Goal: Information Seeking & Learning: Learn about a topic

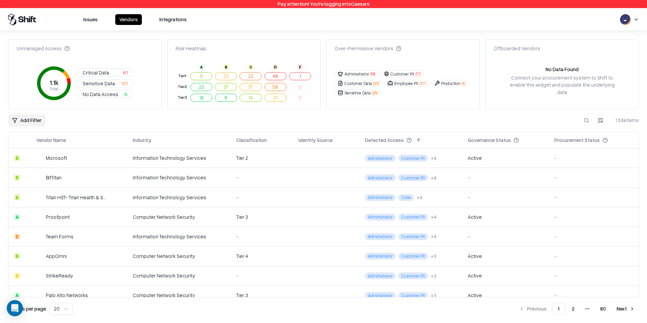
click at [404, 74] on button "Customer PII ( 17 )" at bounding box center [402, 73] width 43 height 7
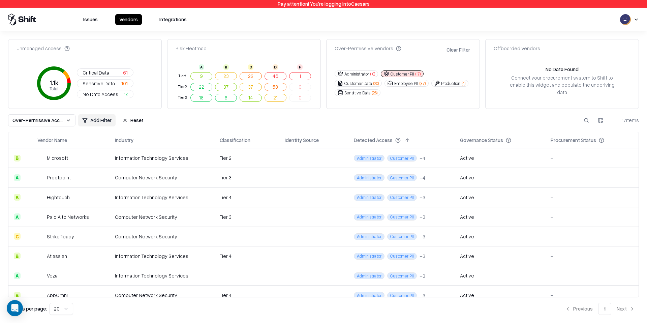
click at [461, 45] on button "Clear Filter" at bounding box center [458, 50] width 26 height 10
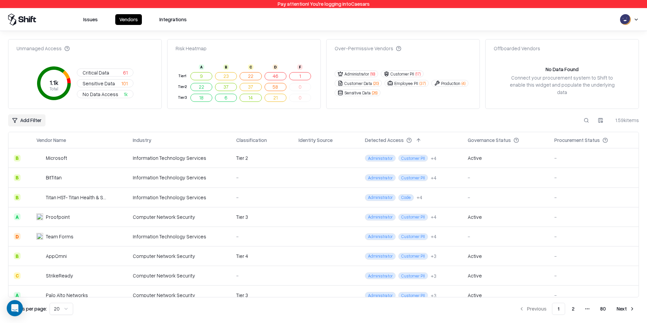
click at [416, 73] on span "( 17 )" at bounding box center [418, 74] width 5 height 6
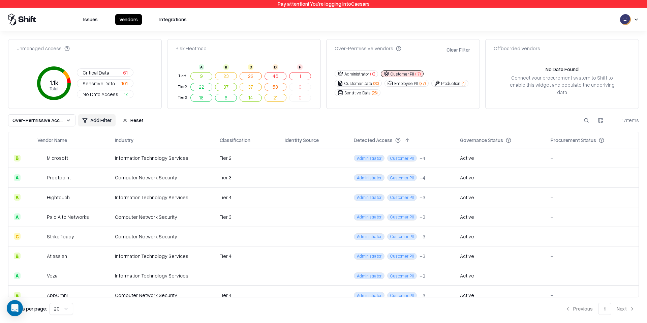
click at [416, 73] on span "( 17 )" at bounding box center [418, 74] width 5 height 6
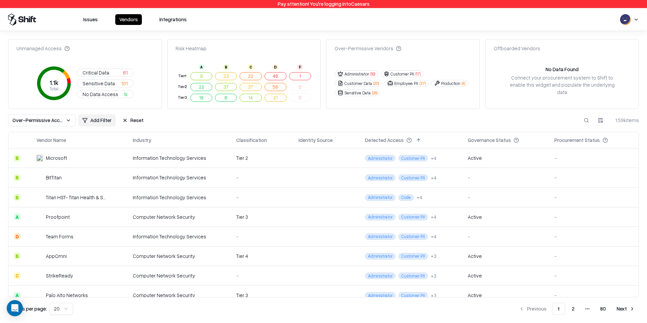
click at [301, 77] on button "1" at bounding box center [300, 76] width 22 height 8
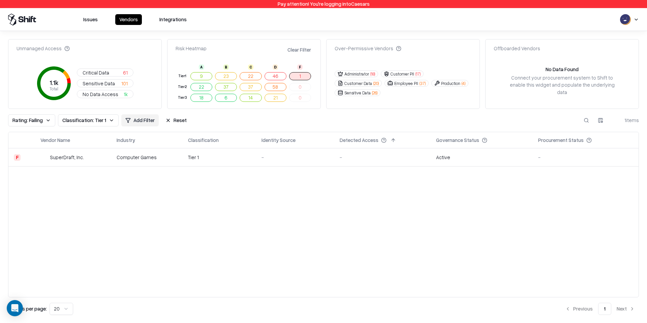
click at [276, 75] on button "46" at bounding box center [276, 76] width 22 height 8
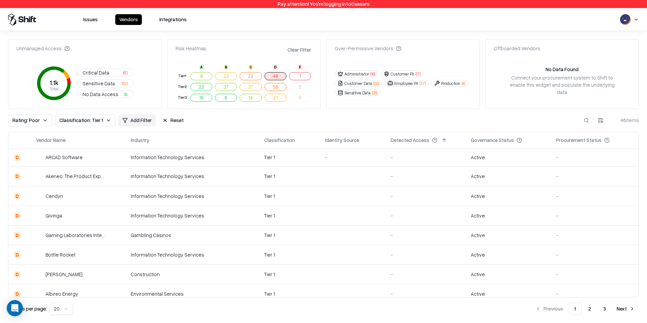
click at [300, 88] on td "0" at bounding box center [300, 87] width 25 height 11
click at [276, 88] on button "58" at bounding box center [276, 87] width 22 height 8
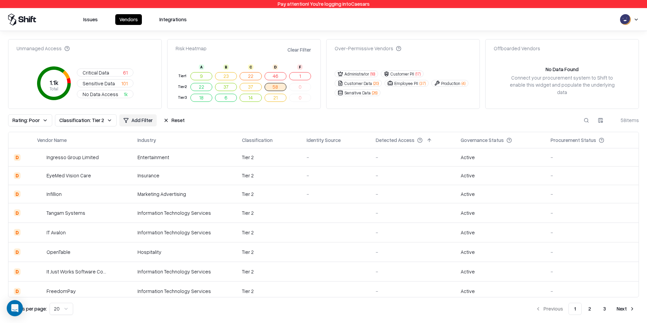
click at [200, 86] on button "22" at bounding box center [201, 87] width 22 height 8
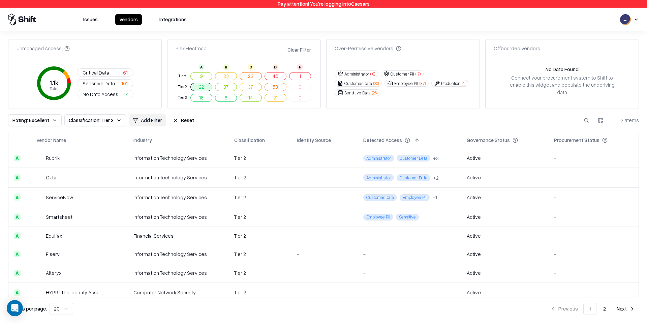
click at [278, 76] on button "46" at bounding box center [276, 76] width 22 height 8
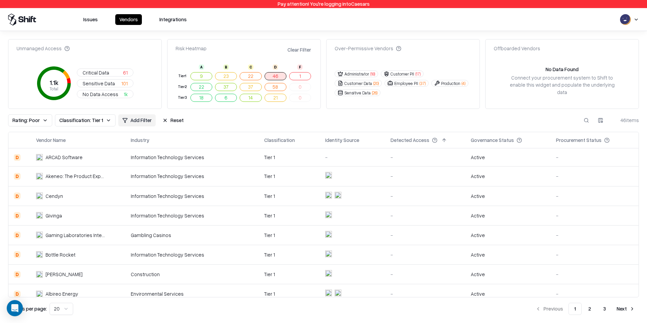
click at [224, 74] on button "23" at bounding box center [226, 76] width 22 height 8
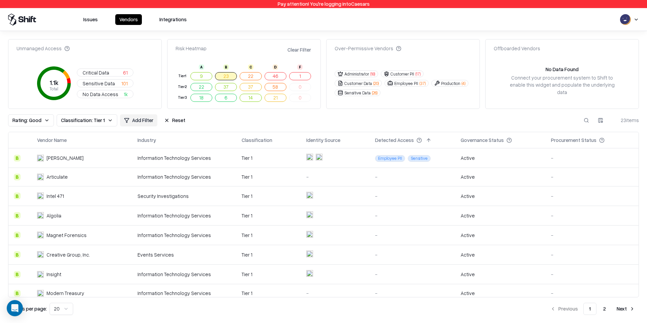
click at [276, 86] on button "58" at bounding box center [276, 87] width 22 height 8
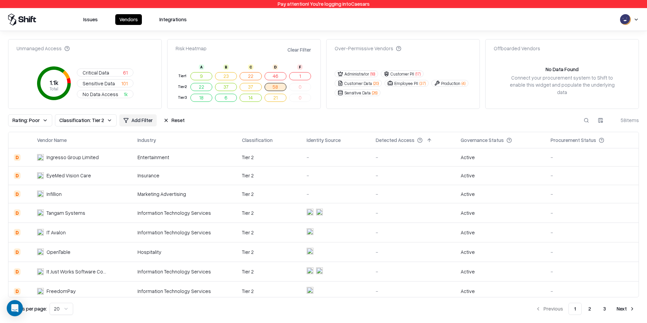
click at [296, 77] on button "1" at bounding box center [300, 76] width 22 height 8
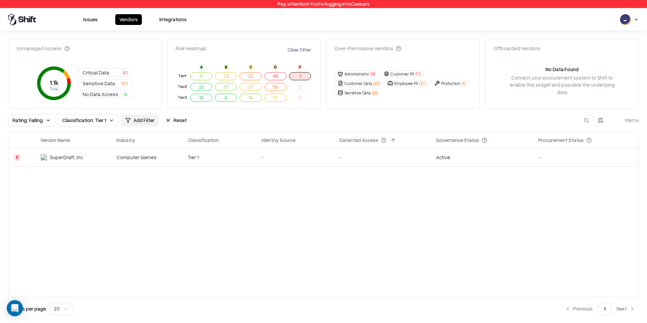
click at [58, 158] on div "SuperDraft, Inc." at bounding box center [67, 157] width 34 height 7
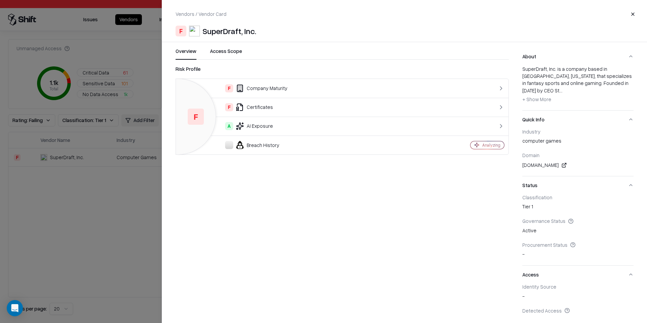
click at [632, 14] on button "Close" at bounding box center [633, 14] width 12 height 12
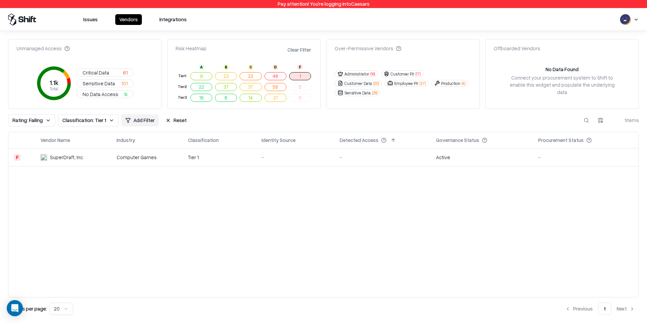
click at [302, 51] on button "Clear Filter" at bounding box center [299, 50] width 26 height 10
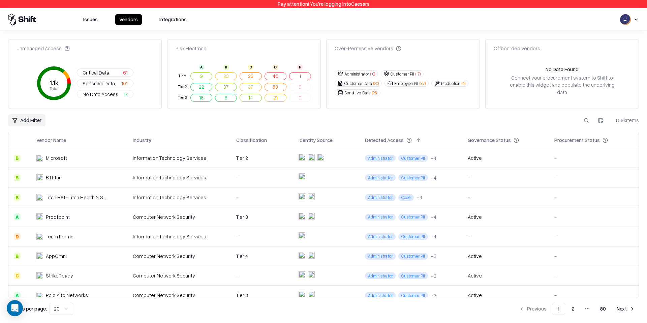
click at [275, 78] on button "46" at bounding box center [276, 76] width 22 height 8
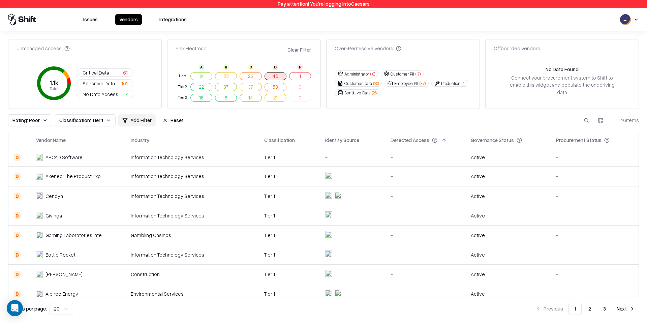
click at [302, 51] on button "Clear Filter" at bounding box center [299, 50] width 26 height 10
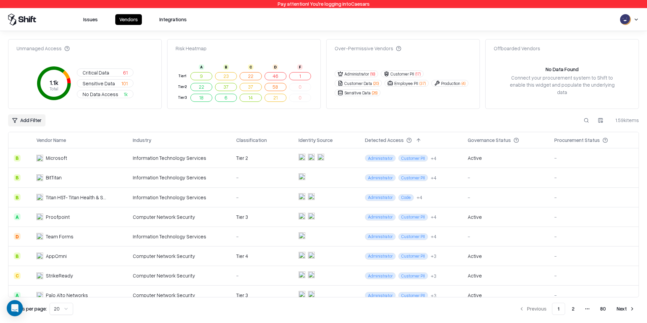
click at [87, 18] on button "Issues" at bounding box center [90, 19] width 23 height 11
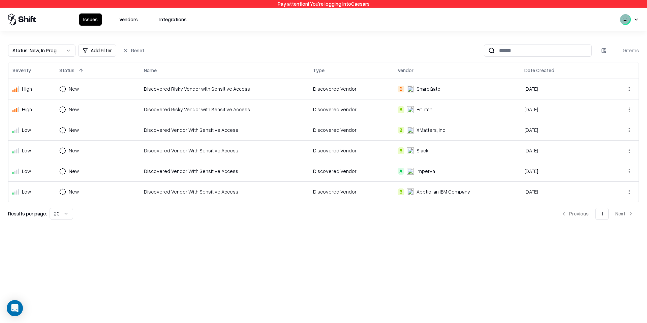
click at [136, 19] on button "Vendors" at bounding box center [128, 19] width 27 height 12
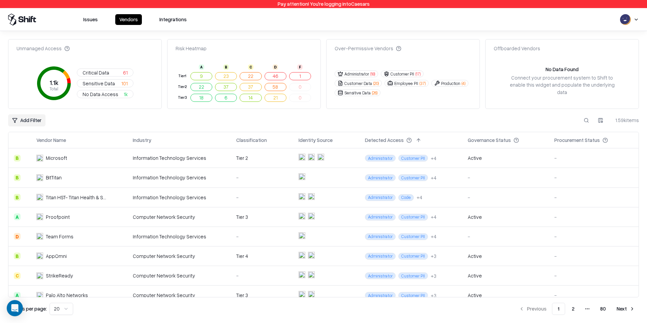
click at [93, 18] on button "Issues" at bounding box center [90, 19] width 23 height 11
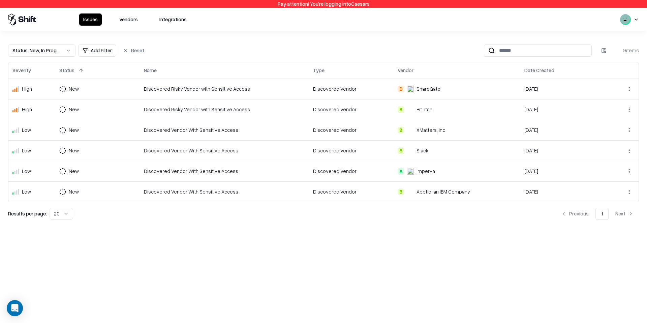
click at [129, 20] on button "Vendors" at bounding box center [128, 19] width 27 height 12
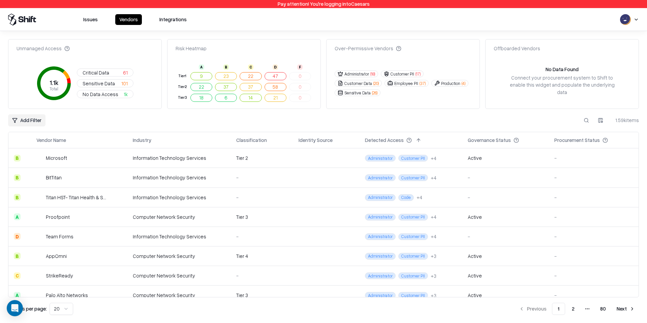
click at [29, 20] on icon at bounding box center [29, 20] width 1 height 4
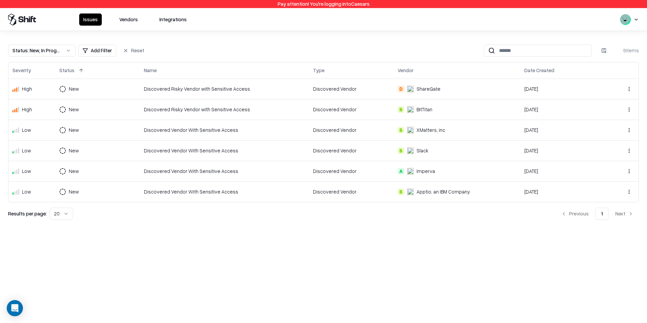
click at [125, 25] on button "Vendors" at bounding box center [128, 19] width 27 height 12
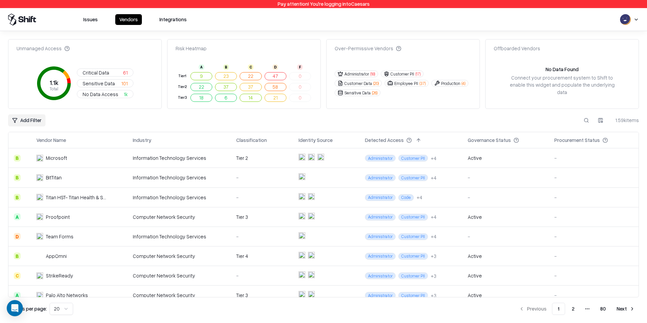
click at [91, 23] on button "Issues" at bounding box center [90, 19] width 23 height 11
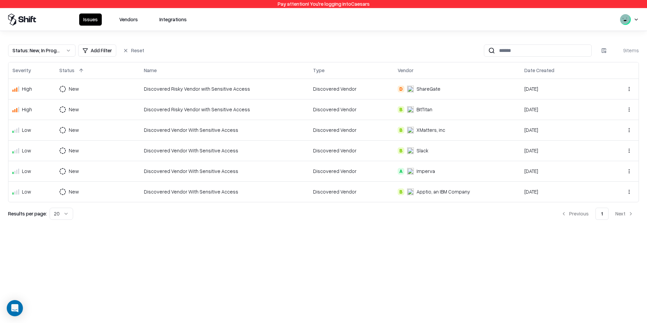
click at [68, 46] on button "Status : New, In Progress" at bounding box center [41, 50] width 67 height 12
click at [43, 139] on button "Remove" at bounding box center [41, 134] width 61 height 12
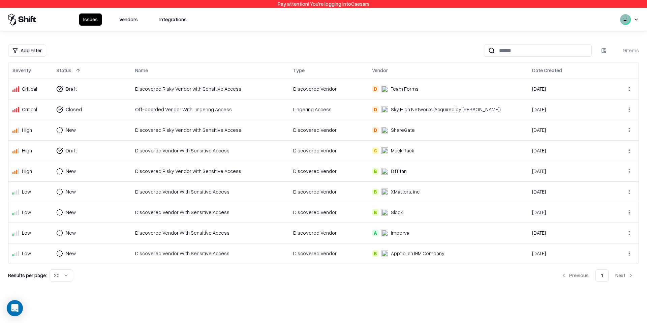
click at [143, 12] on div "Issues Vendors Integrations" at bounding box center [323, 19] width 647 height 23
click at [129, 22] on button "Vendors" at bounding box center [128, 19] width 27 height 12
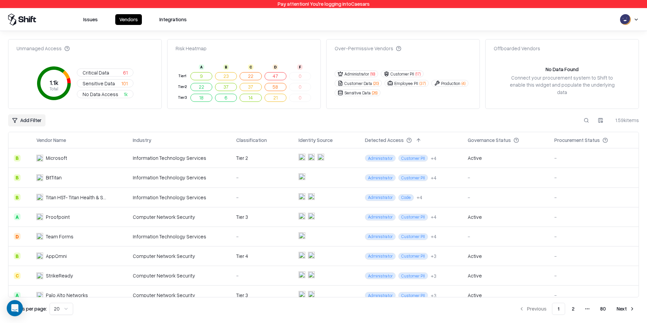
click at [87, 18] on button "Issues" at bounding box center [90, 19] width 23 height 11
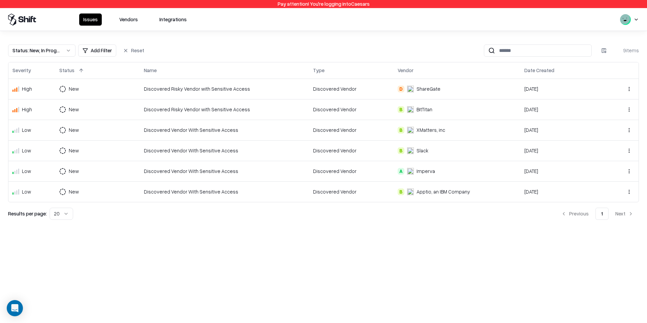
click at [56, 50] on div "Status : New, In Progress" at bounding box center [36, 50] width 48 height 7
click at [44, 136] on button "Remove" at bounding box center [41, 134] width 61 height 12
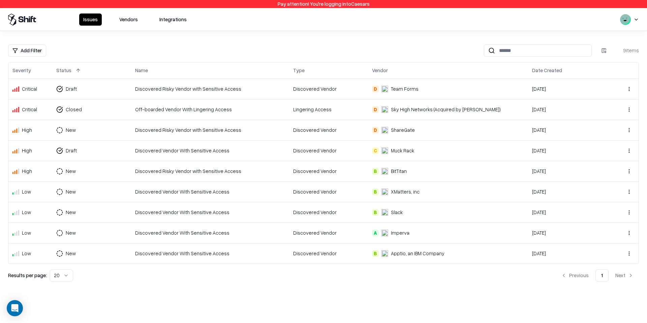
click at [125, 21] on button "Vendors" at bounding box center [128, 19] width 27 height 12
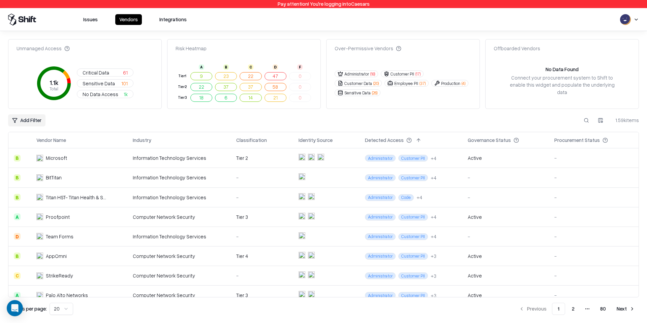
click at [89, 17] on button "Issues" at bounding box center [90, 19] width 23 height 11
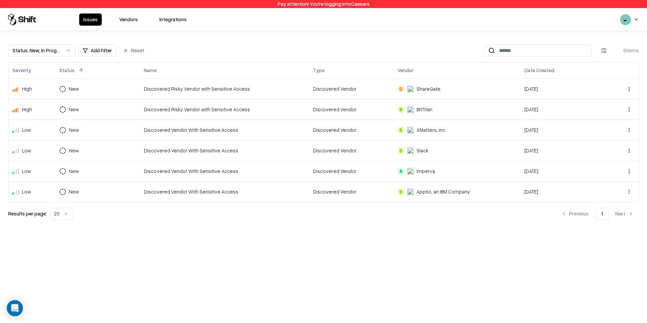
click at [130, 19] on button "Vendors" at bounding box center [128, 19] width 27 height 12
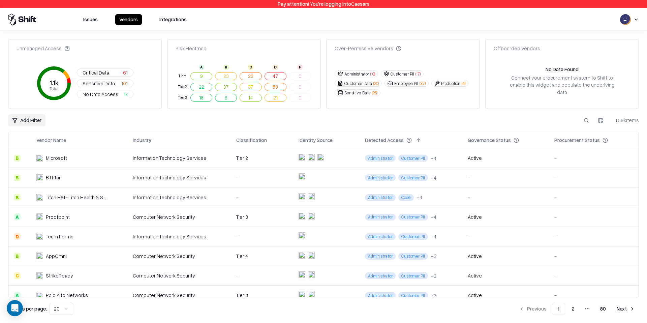
click at [99, 21] on button "Issues" at bounding box center [90, 19] width 23 height 11
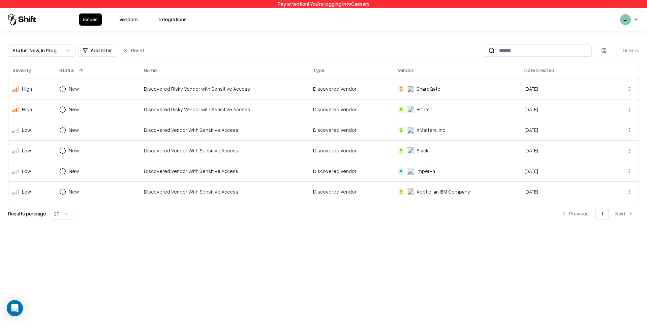
click at [131, 19] on button "Vendors" at bounding box center [128, 19] width 27 height 12
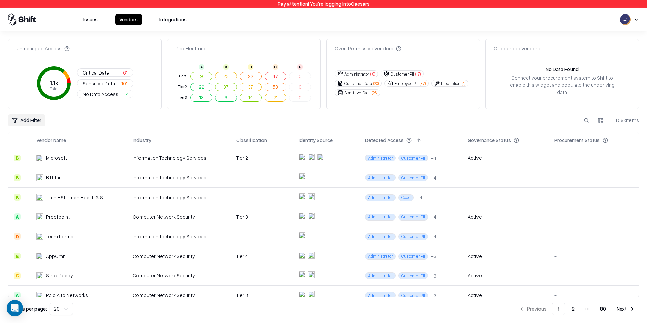
click at [88, 21] on button "Issues" at bounding box center [90, 19] width 23 height 11
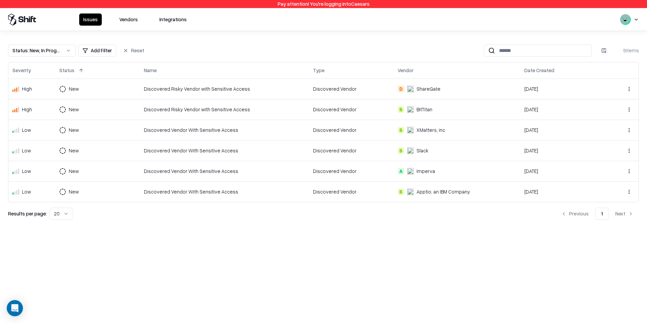
click at [135, 20] on button "Vendors" at bounding box center [128, 19] width 27 height 12
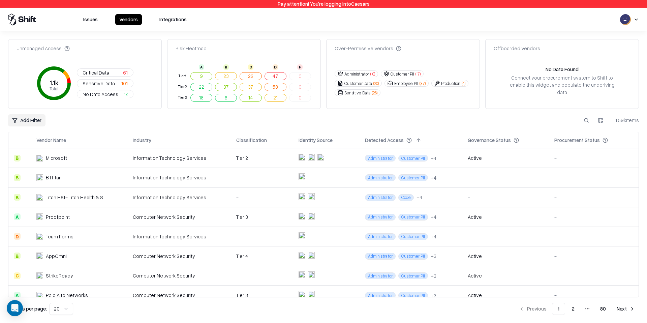
click at [85, 21] on button "Issues" at bounding box center [90, 19] width 23 height 11
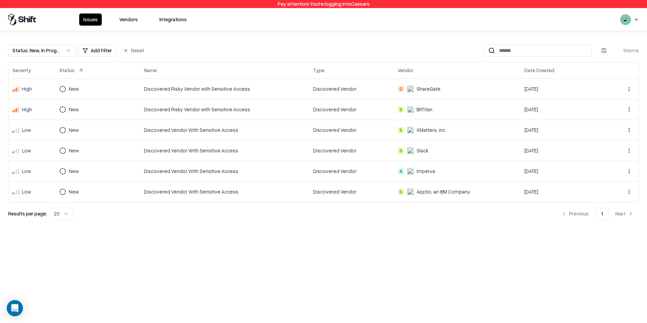
click at [129, 20] on button "Vendors" at bounding box center [128, 19] width 27 height 12
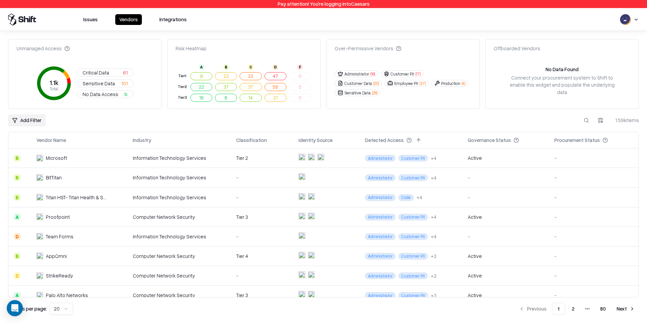
click at [112, 84] on span "Sensitive Data" at bounding box center [99, 83] width 32 height 7
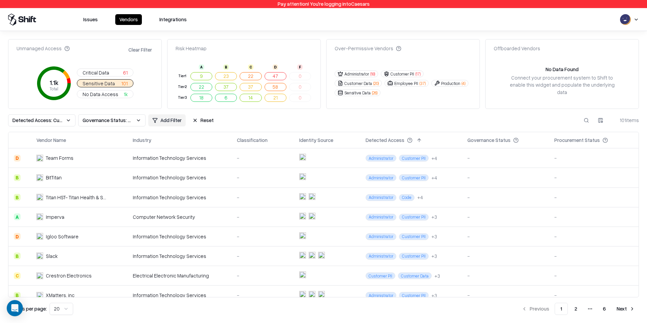
click at [278, 79] on button "47" at bounding box center [276, 76] width 22 height 8
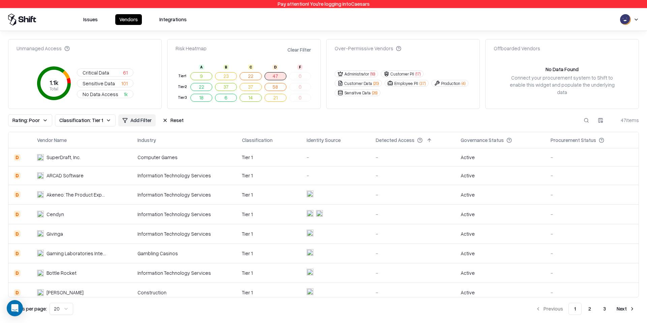
click at [104, 85] on span "Sensitive Data" at bounding box center [99, 83] width 32 height 7
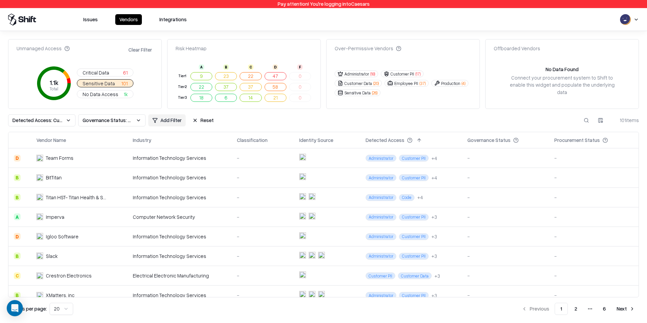
click at [89, 22] on button "Issues" at bounding box center [90, 19] width 23 height 11
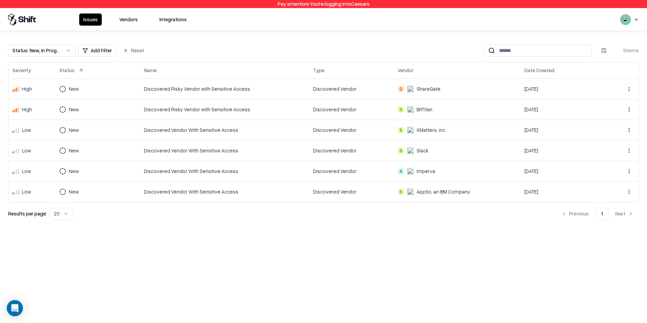
click at [126, 21] on button "Vendors" at bounding box center [128, 19] width 27 height 12
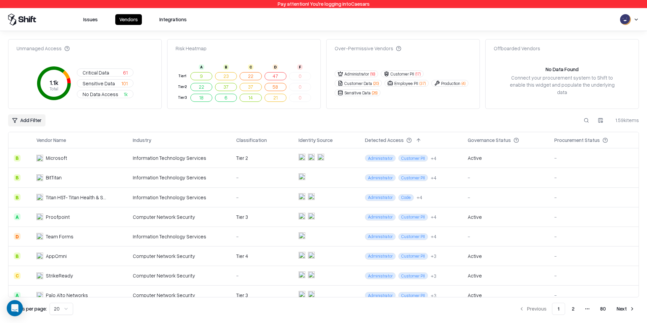
click at [92, 23] on button "Issues" at bounding box center [90, 19] width 23 height 11
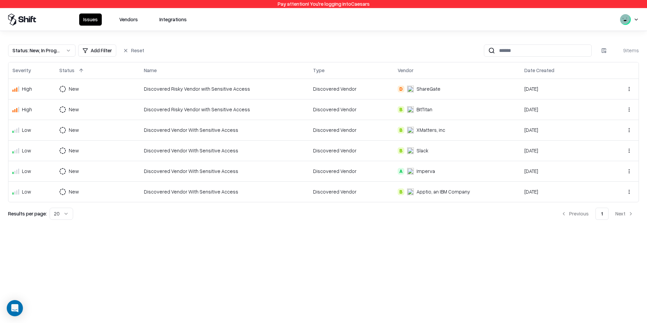
click at [120, 93] on td "New" at bounding box center [97, 89] width 85 height 21
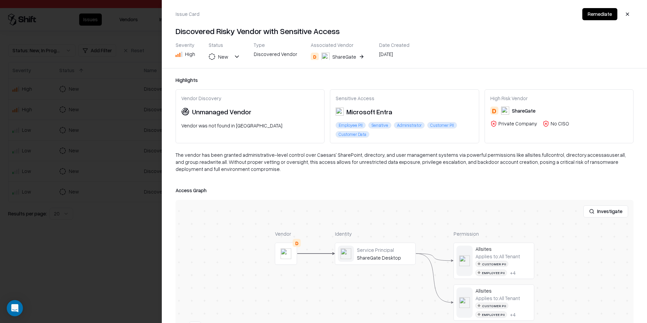
click at [236, 59] on button "New" at bounding box center [225, 57] width 32 height 12
click at [486, 40] on div "Issue Card Remediate Discovered Risky Vendor with Sensitive Access Severity Hig…" at bounding box center [404, 34] width 485 height 68
click at [630, 16] on button "button" at bounding box center [627, 14] width 12 height 12
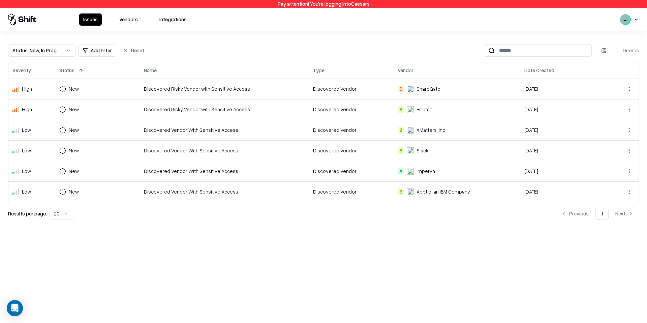
click at [122, 22] on button "Vendors" at bounding box center [128, 19] width 27 height 12
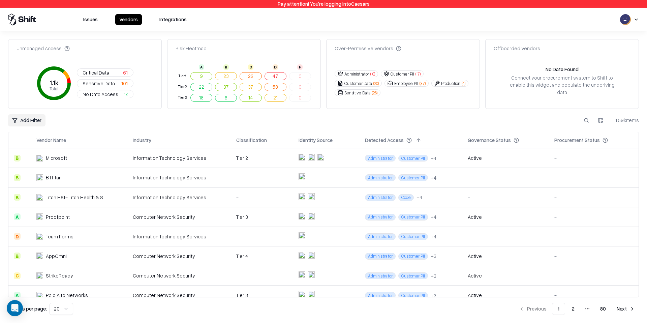
click at [88, 16] on button "Issues" at bounding box center [90, 19] width 23 height 11
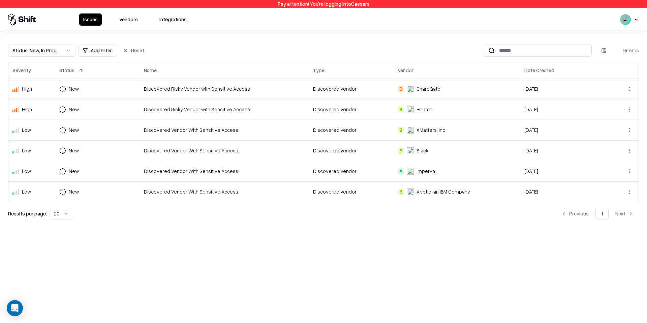
click at [129, 23] on button "Vendors" at bounding box center [128, 19] width 27 height 12
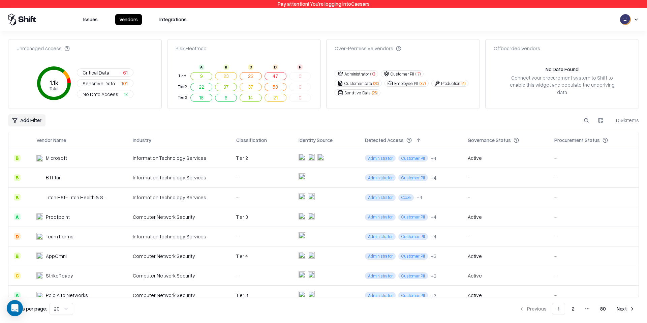
click at [38, 117] on html "Pay attention! You're logging into Caesars Issues Vendors Integrations Unmanage…" at bounding box center [323, 161] width 647 height 323
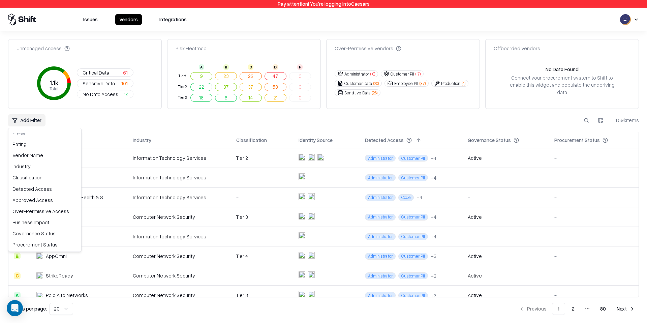
click at [96, 21] on html "Pay attention! You're logging into Caesars Issues Vendors Integrations Unmanage…" at bounding box center [323, 161] width 647 height 323
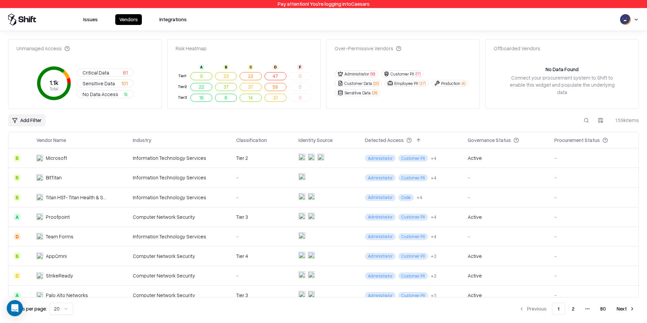
click at [136, 21] on button "Vendors" at bounding box center [128, 19] width 27 height 11
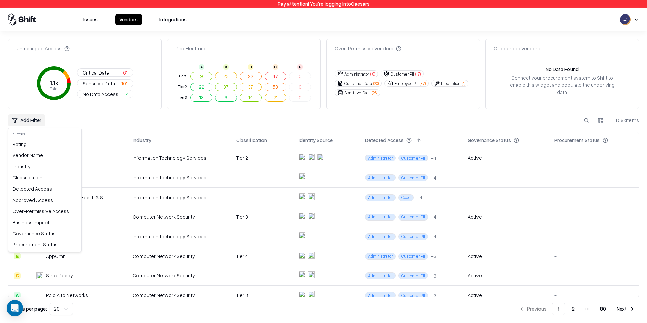
click at [32, 117] on html "Pay attention! You're logging into Caesars Issues Vendors Integrations Unmanage…" at bounding box center [323, 161] width 647 height 323
click at [102, 73] on html "Pay attention! You're logging into Caesars Issues Vendors Integrations Unmanage…" at bounding box center [323, 161] width 647 height 323
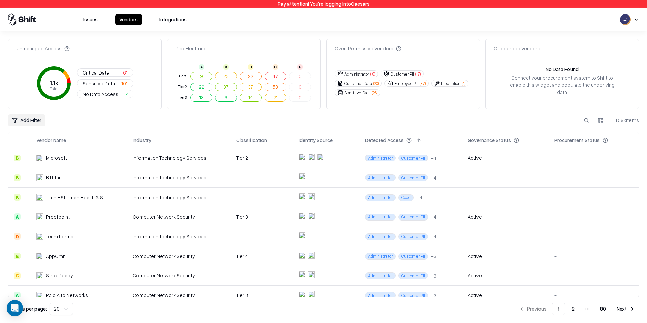
click at [102, 73] on span "Critical Data" at bounding box center [96, 72] width 27 height 7
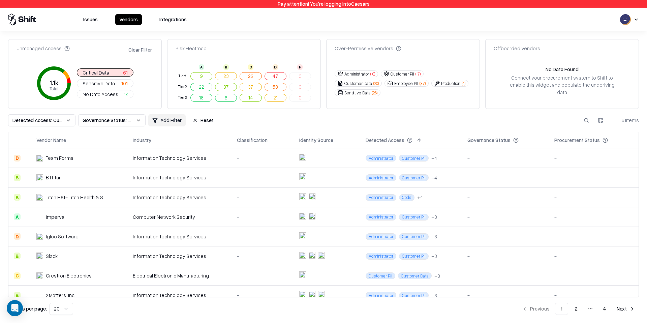
click at [166, 121] on html "Pay attention! You're logging into Caesars Issues Vendors Integrations Unmanage…" at bounding box center [323, 161] width 647 height 323
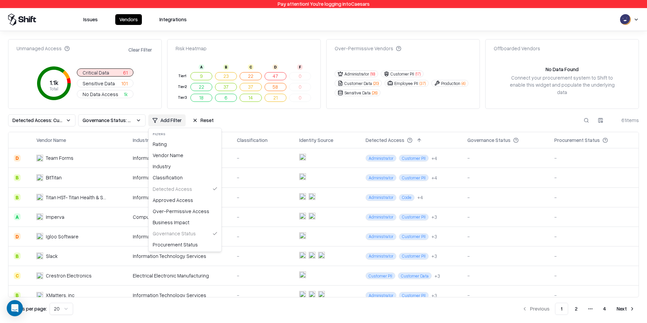
click at [156, 63] on html "Pay attention! You're logging into Caesars Issues Vendors Integrations Unmanage…" at bounding box center [323, 161] width 647 height 323
click at [112, 84] on span "Sensitive Data" at bounding box center [99, 83] width 32 height 7
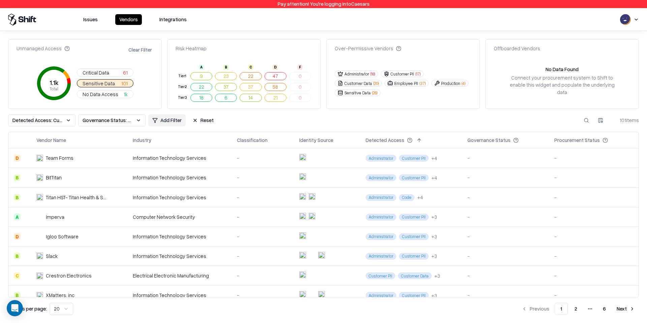
click at [120, 69] on button "Critical Data 61" at bounding box center [105, 72] width 57 height 8
click at [59, 118] on span "Detected Access: Customer PII, Code, Administrator" at bounding box center [37, 120] width 51 height 7
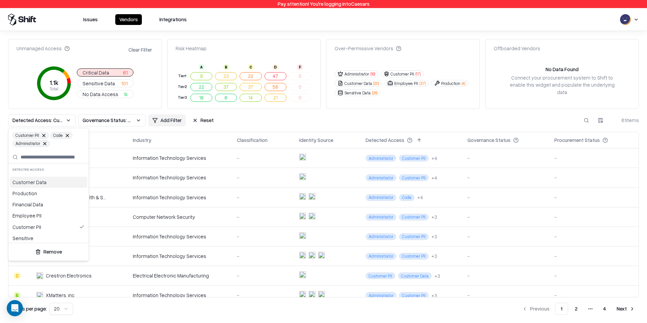
click at [250, 127] on html "Pay attention! You're logging into Caesars Issues Vendors Integrations Unmanage…" at bounding box center [323, 161] width 647 height 323
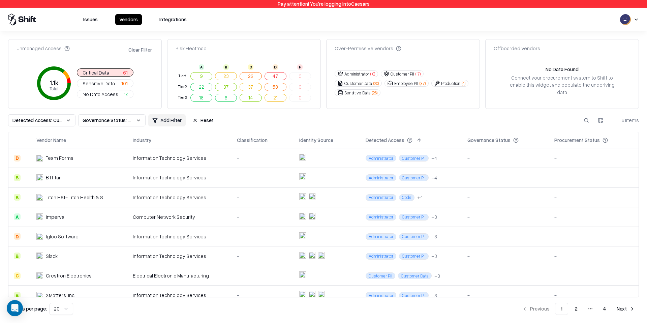
click at [51, 136] on div "Vendor Name" at bounding box center [51, 139] width 30 height 7
click at [72, 142] on button at bounding box center [73, 140] width 8 height 8
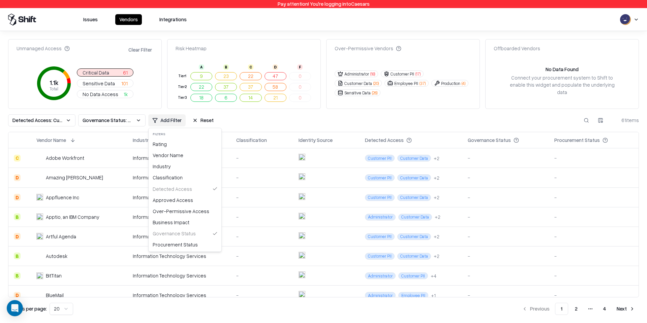
click at [155, 120] on html "Pay attention! You're logging into Caesars Issues Vendors Integrations Unmanage…" at bounding box center [323, 161] width 647 height 323
click at [163, 155] on div "Vendor Name" at bounding box center [185, 155] width 70 height 11
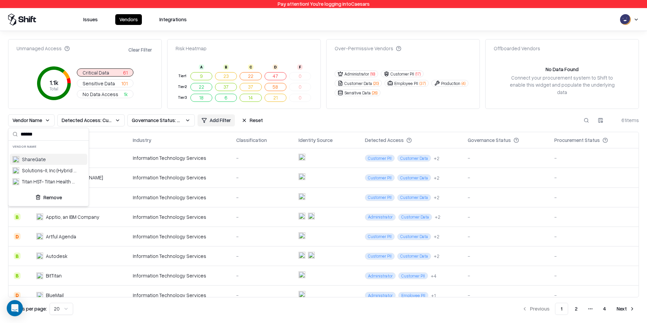
type input "******"
click at [40, 155] on div "ShareGate" at bounding box center [49, 159] width 78 height 11
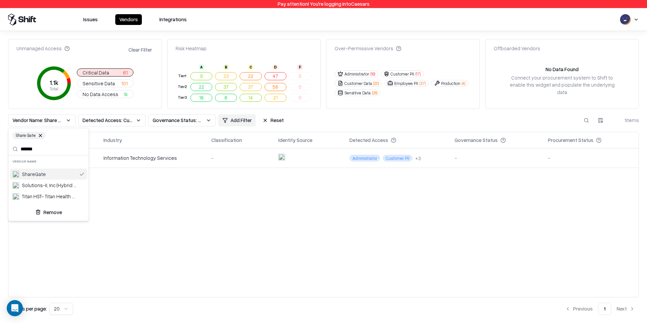
click at [306, 209] on html "Pay attention! You're logging into Caesars Issues Vendors Integrations Unmanage…" at bounding box center [323, 161] width 647 height 323
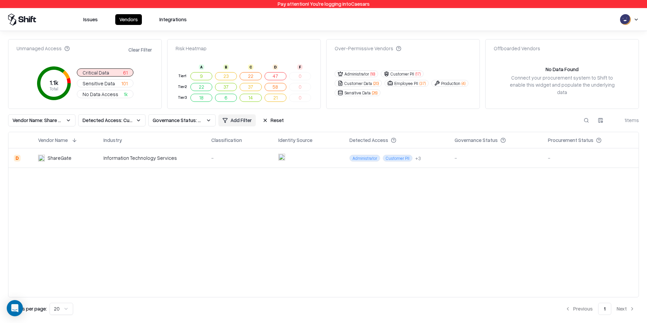
click at [208, 120] on button "Governance Status: Unmanaged" at bounding box center [181, 120] width 67 height 12
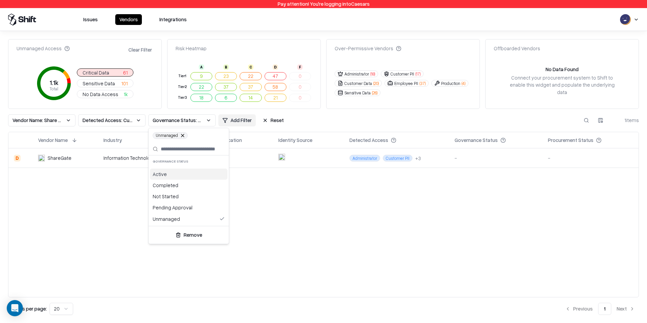
click at [140, 122] on html "Pay attention! You're logging into Caesars Issues Vendors Integrations Unmanage…" at bounding box center [323, 161] width 647 height 323
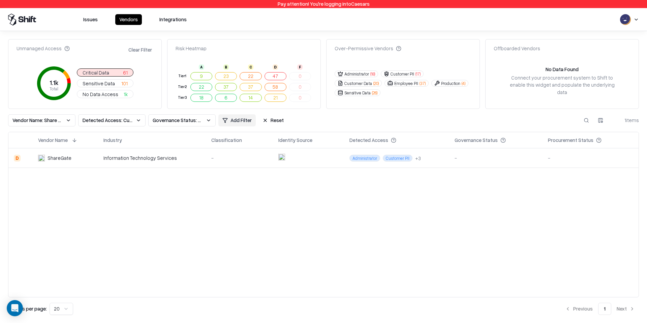
click at [274, 122] on button "Reset" at bounding box center [272, 120] width 29 height 12
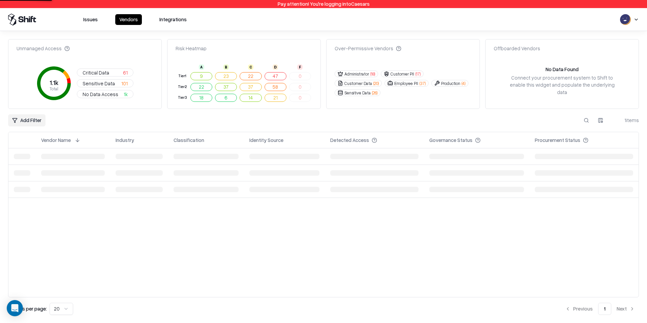
click at [108, 72] on span "Critical Data" at bounding box center [96, 72] width 27 height 7
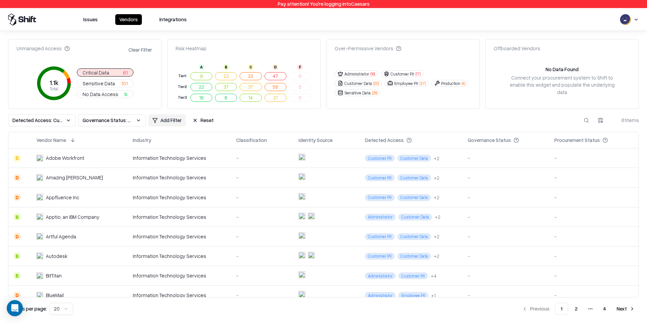
click at [113, 86] on span "Sensitive Data" at bounding box center [99, 83] width 32 height 7
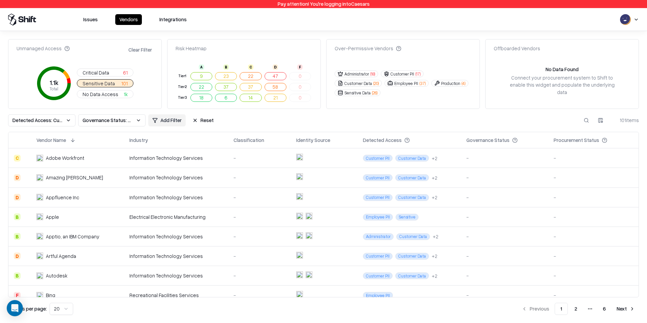
click at [96, 17] on button "Issues" at bounding box center [90, 19] width 23 height 11
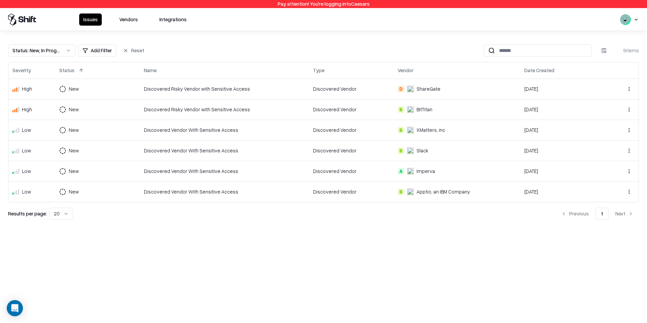
click at [120, 20] on button "Vendors" at bounding box center [128, 19] width 27 height 12
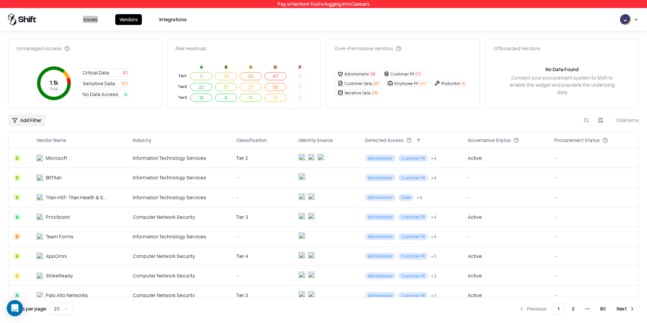
click at [95, 18] on button "Issues" at bounding box center [90, 19] width 23 height 11
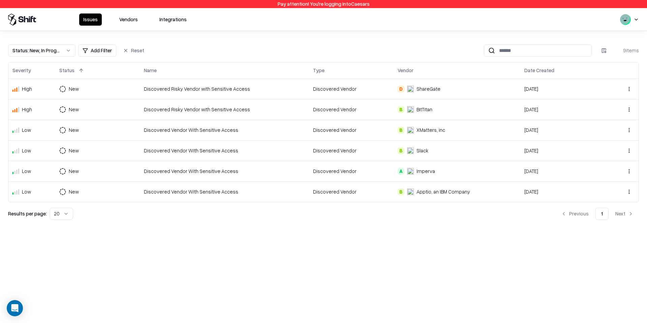
click at [302, 91] on div "Discovered Risky Vendor with Sensitive Access" at bounding box center [224, 88] width 161 height 7
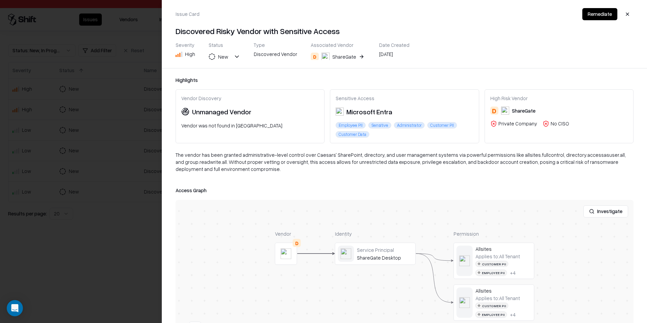
click at [102, 18] on div at bounding box center [323, 161] width 647 height 323
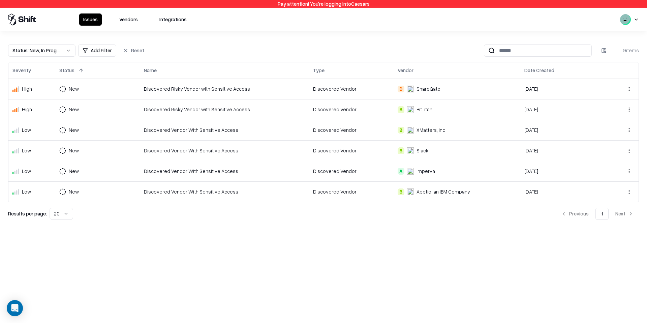
click at [133, 22] on button "Vendors" at bounding box center [128, 19] width 27 height 12
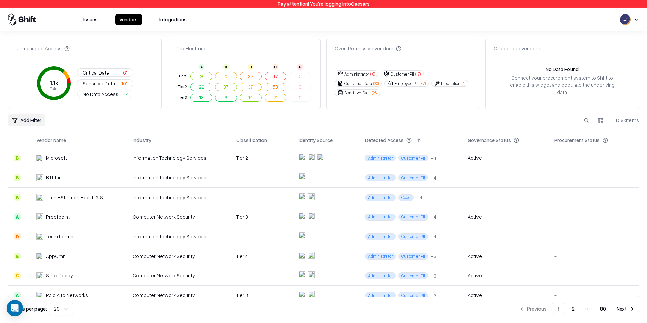
click at [126, 83] on span "101" at bounding box center [124, 83] width 6 height 7
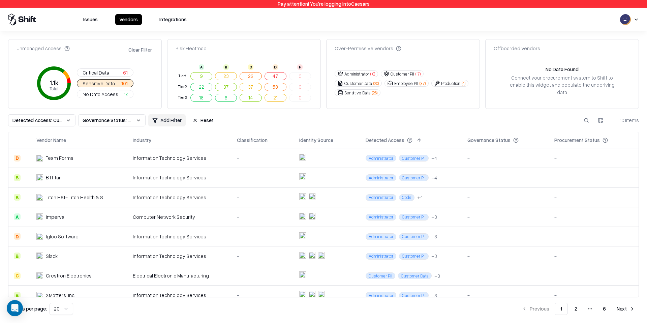
click at [66, 122] on button "Detected Access: Customer Data, Production, Financial Data, Employee PII, Sensi…" at bounding box center [41, 120] width 67 height 12
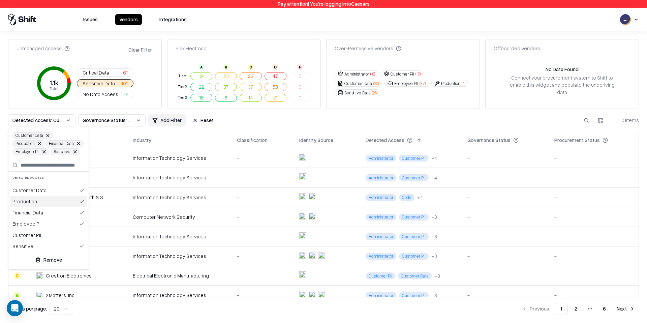
click at [82, 201] on div "Production" at bounding box center [49, 201] width 78 height 11
click at [81, 236] on div "Customer PII" at bounding box center [49, 234] width 78 height 11
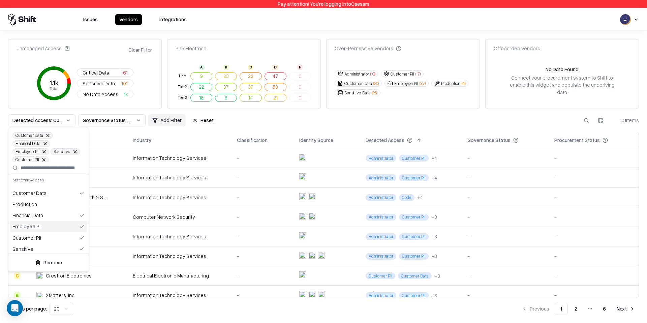
click at [45, 144] on button at bounding box center [45, 144] width 4 height 4
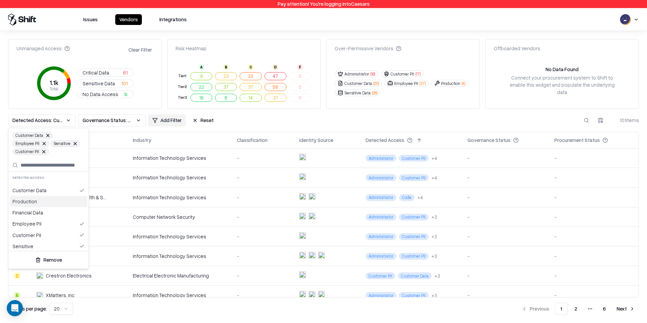
scroll to position [36, 0]
click at [54, 231] on div "Administrator" at bounding box center [49, 232] width 78 height 11
click at [173, 120] on html "Pay attention! You're logging into Caesars Issues Vendors Integrations Unmanage…" at bounding box center [323, 161] width 647 height 323
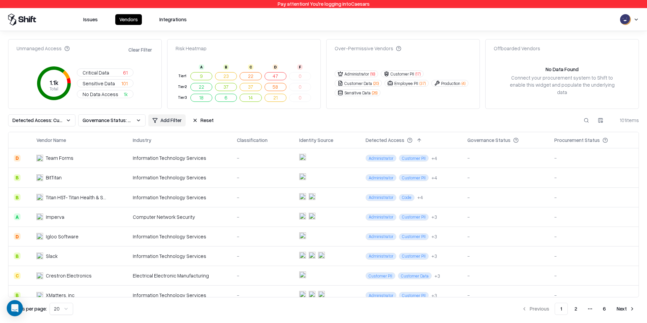
click at [173, 120] on html "Pay attention! You're logging into Caesars Issues Vendors Integrations Unmanage…" at bounding box center [323, 161] width 647 height 323
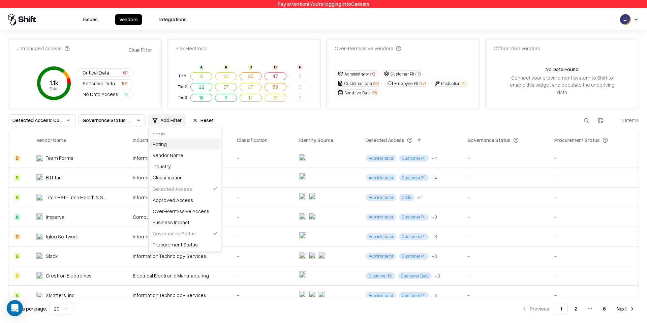
click at [190, 146] on div "Rating" at bounding box center [185, 144] width 70 height 11
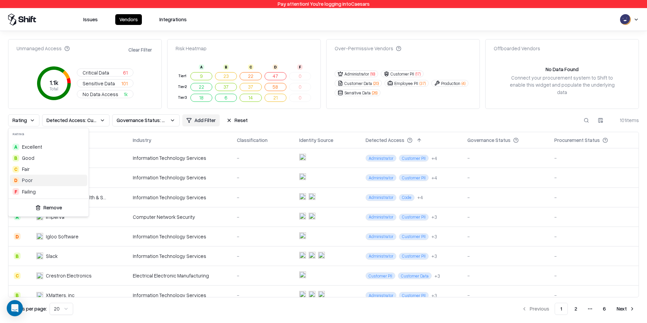
click at [32, 182] on div "D Poor" at bounding box center [49, 180] width 78 height 11
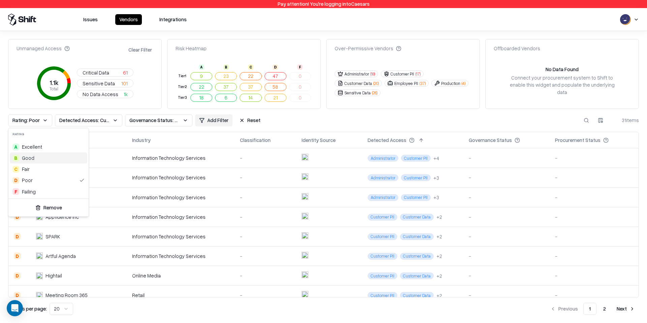
click at [313, 123] on html "Pay attention! You're logging into Caesars Issues Vendors Integrations Unmanage…" at bounding box center [323, 161] width 647 height 323
click at [187, 177] on div "Information Technology Services" at bounding box center [180, 177] width 97 height 7
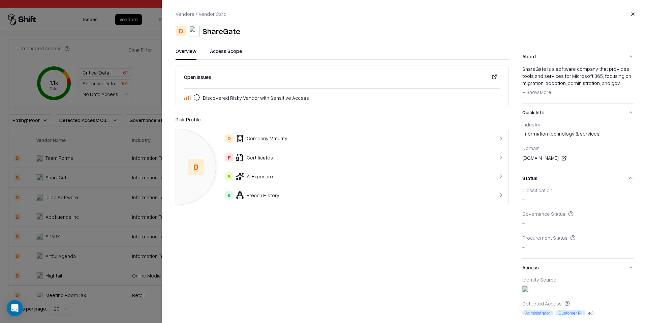
click at [634, 14] on button "Close" at bounding box center [633, 14] width 12 height 12
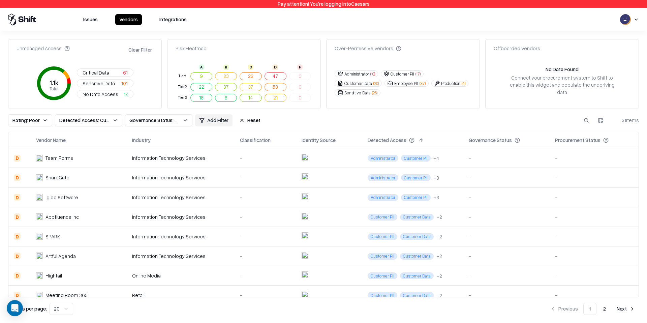
click at [74, 177] on div "ShareGate" at bounding box center [71, 177] width 70 height 7
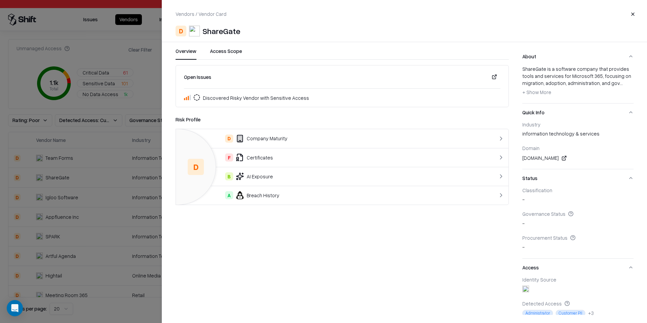
click at [241, 98] on span "Discovered Risky Vendor with Sensitive Access" at bounding box center [256, 97] width 106 height 7
click at [493, 76] on button at bounding box center [494, 77] width 12 height 12
click at [630, 12] on button "Close" at bounding box center [633, 14] width 12 height 12
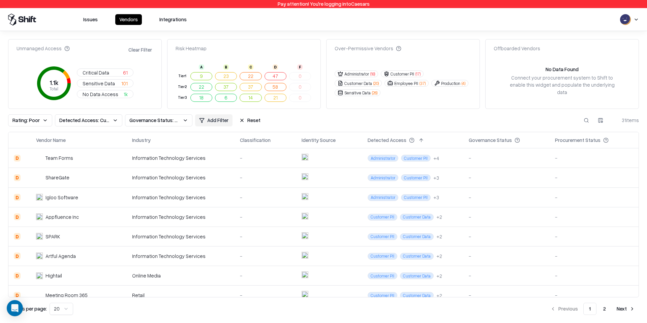
click at [224, 120] on html "Pay attention! You're logging into Caesars Issues Vendors Integrations Unmanage…" at bounding box center [323, 161] width 647 height 323
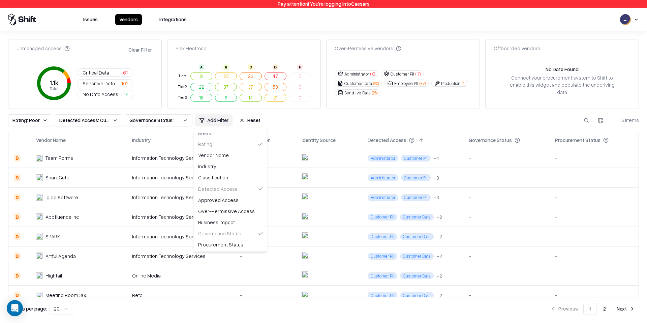
click at [300, 114] on html "Pay attention! You're logging into Caesars Issues Vendors Integrations Unmanage…" at bounding box center [323, 161] width 647 height 323
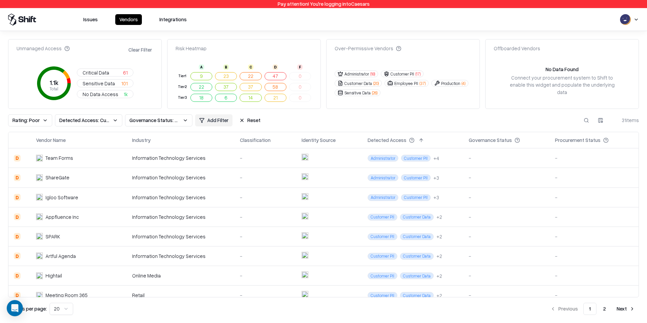
click at [46, 121] on button "Rating: Poor" at bounding box center [30, 120] width 44 height 12
click at [55, 202] on button "Remove" at bounding box center [48, 208] width 75 height 12
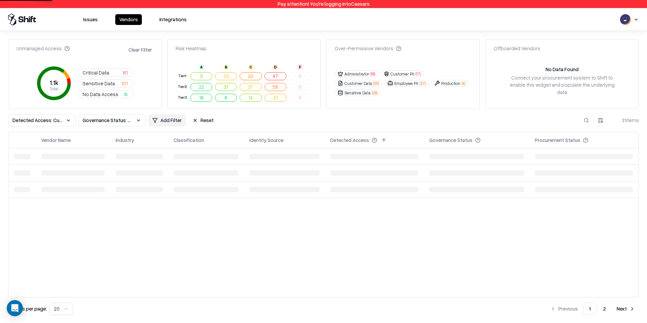
click at [176, 119] on html "Pay attention! You're logging into Caesars Issues Vendors Integrations Unmanage…" at bounding box center [323, 161] width 647 height 323
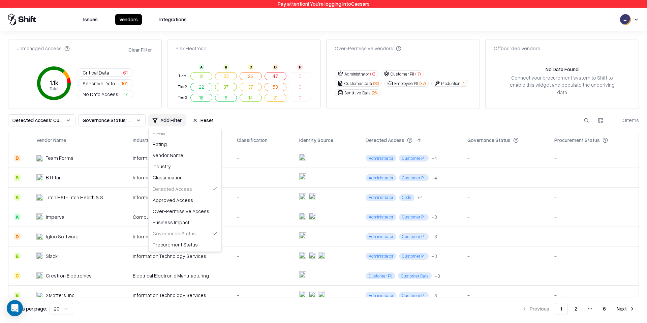
click at [245, 126] on html "Pay attention! You're logging into Caesars Issues Vendors Integrations Unmanage…" at bounding box center [323, 161] width 647 height 323
click at [601, 121] on html "Pay attention! You're logging into Caesars Issues Vendors Integrations Unmanage…" at bounding box center [323, 161] width 647 height 323
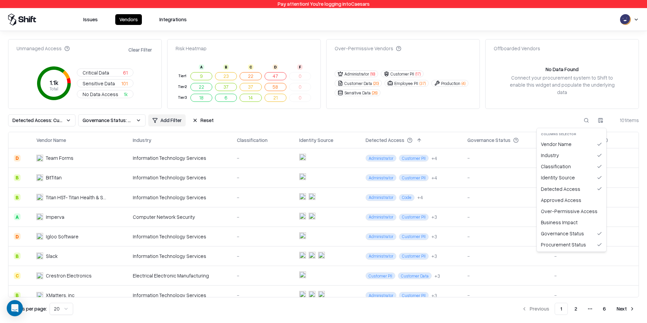
click at [130, 118] on html "Pay attention! You're logging into Caesars Issues Vendors Integrations Unmanage…" at bounding box center [323, 161] width 647 height 323
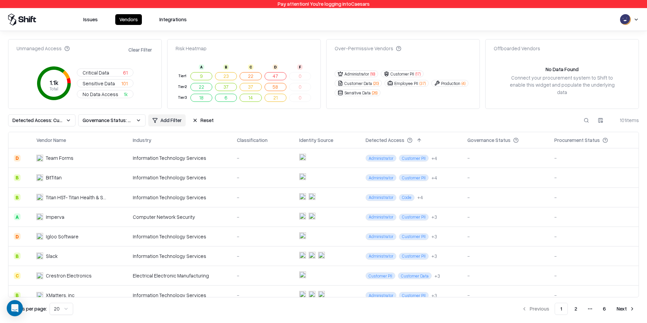
click at [130, 118] on span "Governance Status: Unmanaged" at bounding box center [108, 120] width 51 height 7
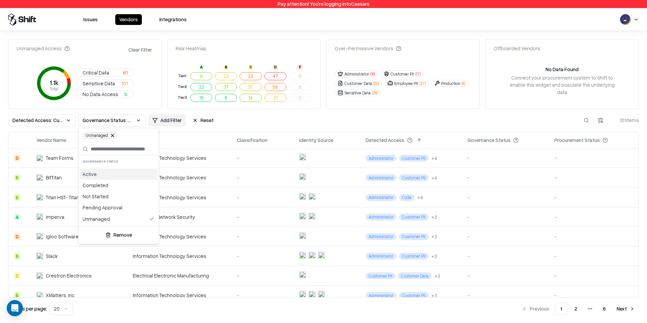
click at [130, 118] on html "Pay attention! You're logging into Caesars Issues Vendors Integrations Unmanage…" at bounding box center [323, 161] width 647 height 323
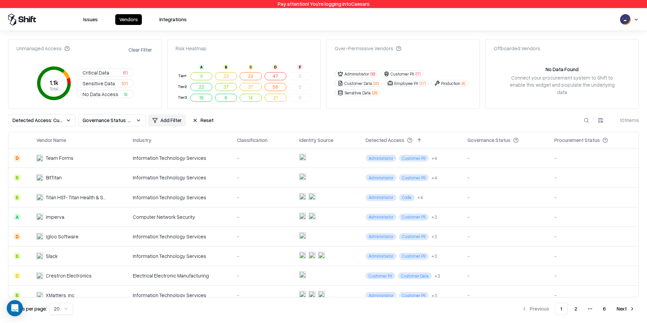
click at [130, 118] on span "Governance Status: Unmanaged" at bounding box center [108, 120] width 51 height 7
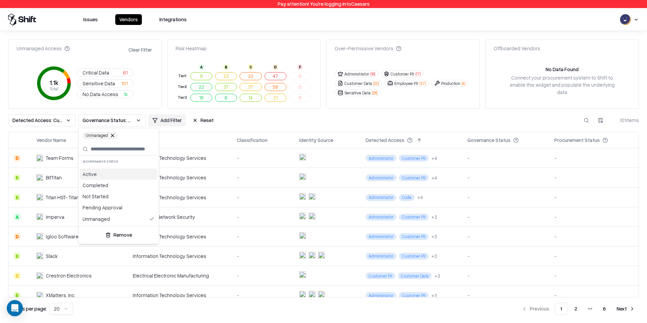
click at [231, 123] on html "Pay attention! You're logging into Caesars Issues Vendors Integrations Unmanage…" at bounding box center [323, 161] width 647 height 323
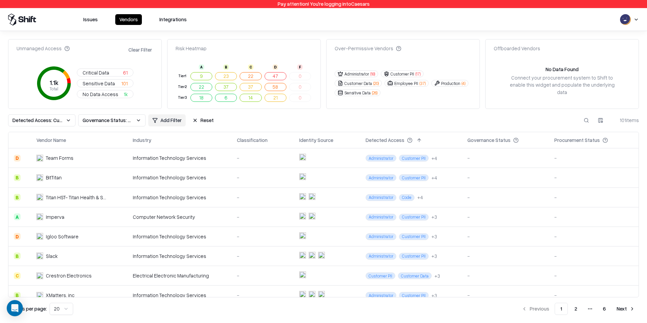
click at [61, 120] on span "Detected Access: Customer Data, Employee PII, Sensitive, Customer PII, Administ…" at bounding box center [37, 120] width 51 height 7
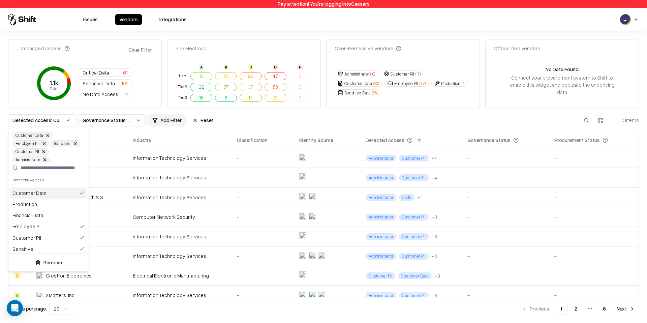
click at [270, 120] on html "Pay attention! You're logging into Caesars Issues Vendors Integrations Unmanage…" at bounding box center [323, 161] width 647 height 323
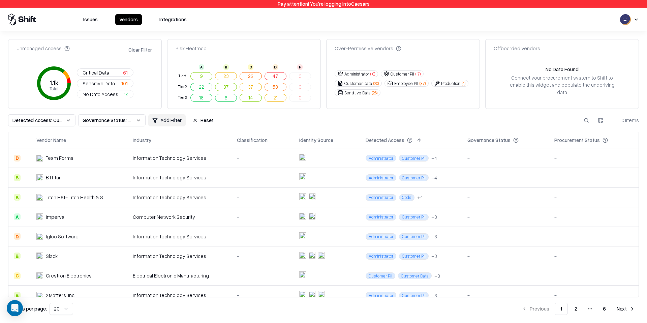
click at [165, 115] on html "Pay attention! You're logging into Caesars Issues Vendors Integrations Unmanage…" at bounding box center [323, 161] width 647 height 323
click at [271, 120] on html "Pay attention! You're logging into Caesars Issues Vendors Integrations Unmanage…" at bounding box center [323, 161] width 647 height 323
click at [92, 18] on button "Issues" at bounding box center [90, 19] width 23 height 11
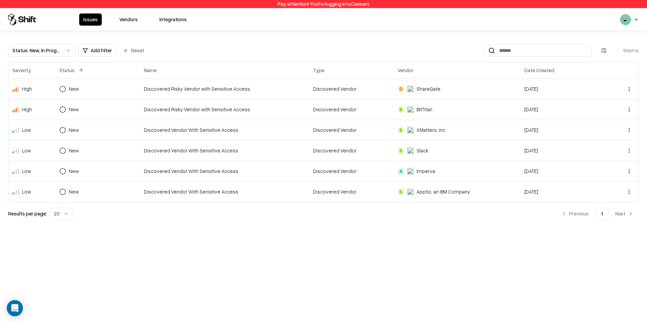
click at [126, 23] on button "Vendors" at bounding box center [128, 19] width 27 height 12
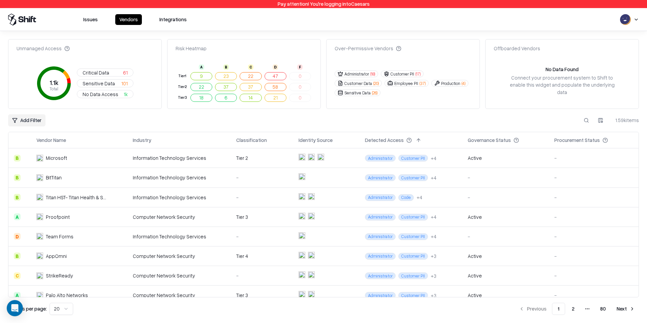
click at [92, 21] on button "Issues" at bounding box center [90, 19] width 23 height 11
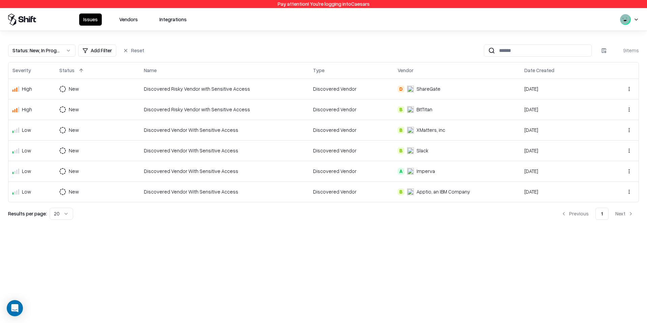
click at [126, 48] on button "Reset" at bounding box center [133, 50] width 29 height 12
click at [142, 53] on button "Reset" at bounding box center [133, 50] width 29 height 12
click at [67, 51] on button "Status : New, In Progress" at bounding box center [41, 50] width 67 height 12
click at [57, 135] on button "Remove" at bounding box center [41, 134] width 61 height 12
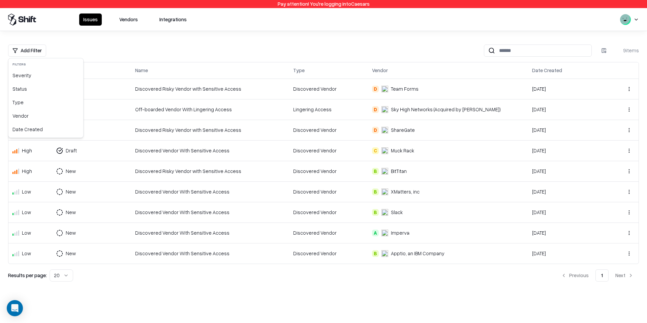
click at [39, 52] on html "Pay attention! You're logging into Caesars Issues Vendors Integrations Add Filt…" at bounding box center [323, 161] width 647 height 323
click at [35, 102] on div "Type" at bounding box center [46, 102] width 72 height 13
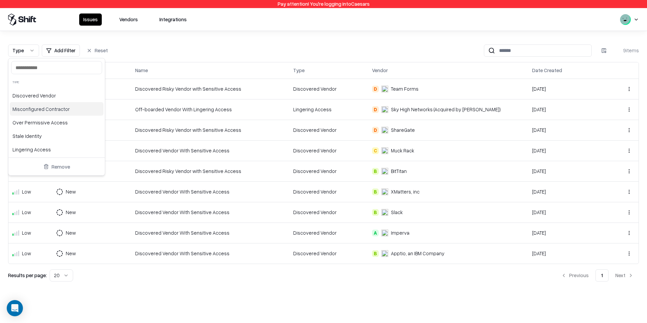
click at [78, 112] on div "Misconfigured Contractor" at bounding box center [57, 108] width 94 height 13
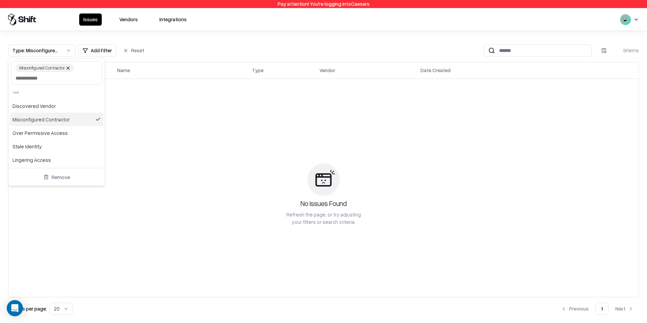
click at [83, 122] on div "Misconfigured Contractor" at bounding box center [57, 119] width 94 height 13
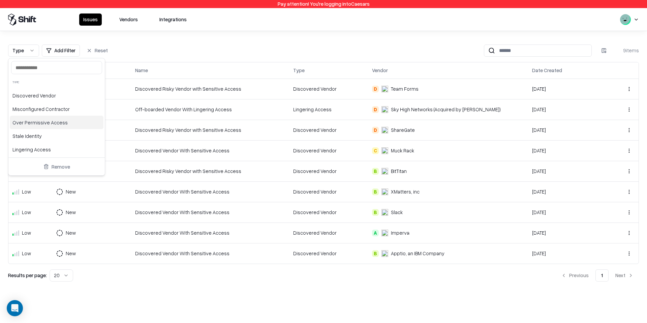
click at [184, 37] on html "Pay attention! You're logging into Caesars Issues Vendors Integrations Type Add…" at bounding box center [323, 161] width 647 height 323
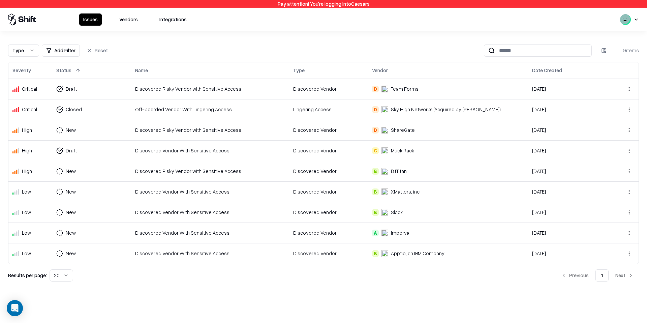
click at [131, 23] on button "Vendors" at bounding box center [128, 19] width 27 height 12
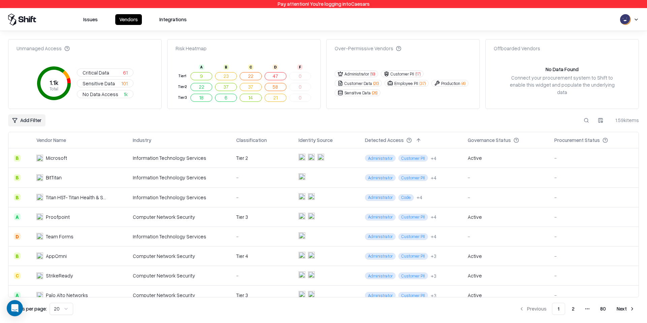
click at [92, 19] on button "Issues" at bounding box center [90, 19] width 23 height 11
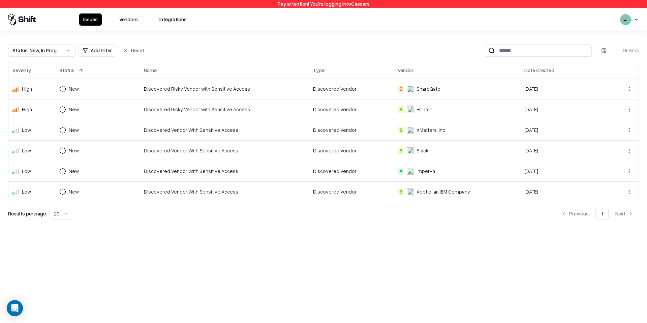
click at [68, 50] on button "Status : New, In Progress" at bounding box center [41, 50] width 67 height 12
click at [57, 132] on button "Remove" at bounding box center [41, 134] width 61 height 12
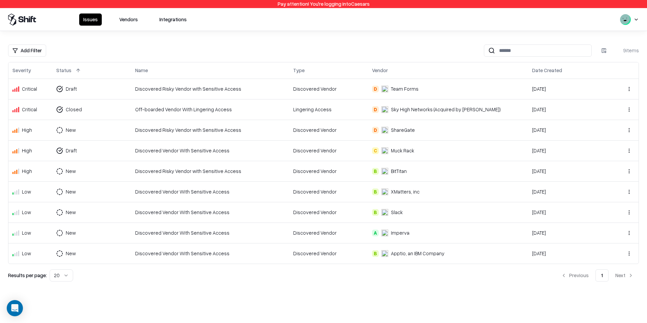
click at [135, 22] on button "Vendors" at bounding box center [128, 19] width 27 height 12
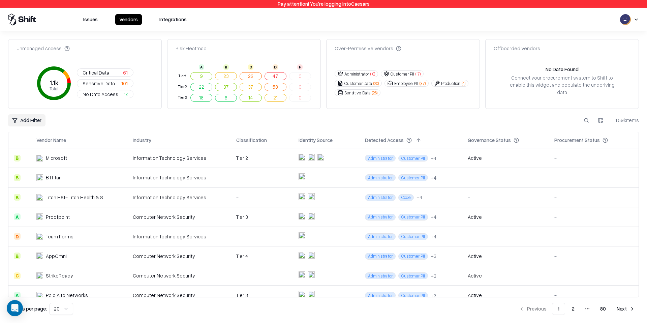
click at [586, 121] on button at bounding box center [586, 120] width 12 height 12
type input "*"
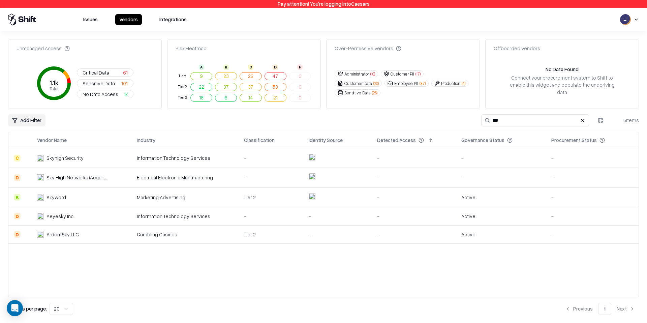
type input "***"
click at [95, 181] on div "Sky High Networks (Acquired by McAfee)" at bounding box center [77, 177] width 61 height 7
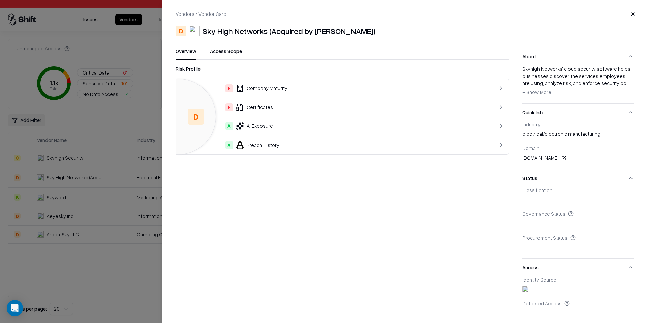
scroll to position [75, 0]
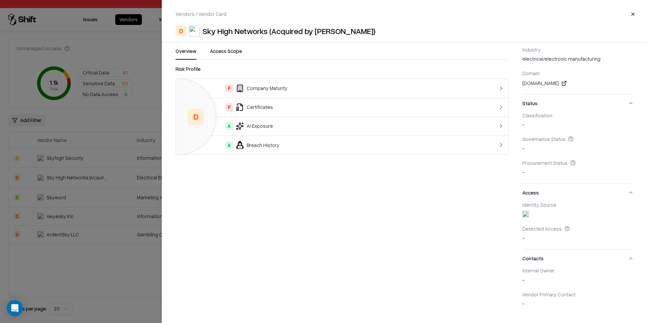
click at [637, 12] on button "Close" at bounding box center [633, 14] width 12 height 12
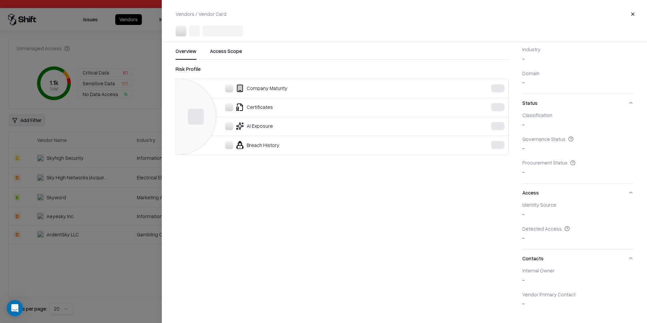
scroll to position [50, 0]
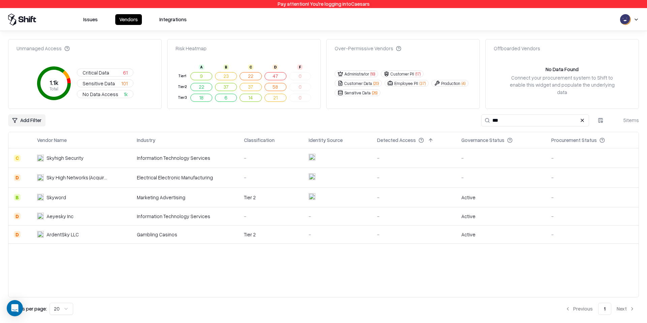
click at [165, 22] on button "Integrations" at bounding box center [172, 19] width 35 height 11
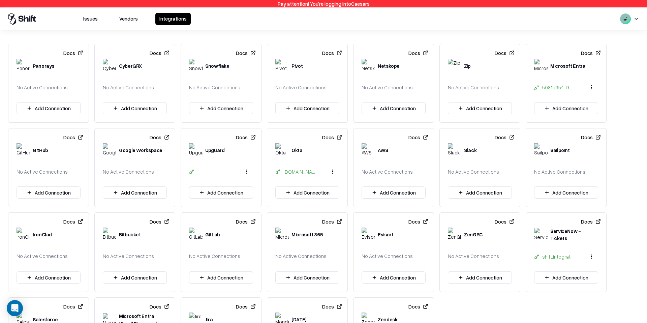
click at [133, 19] on button "Vendors" at bounding box center [128, 19] width 27 height 12
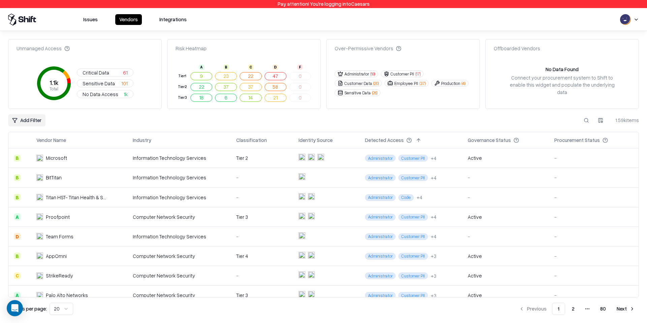
click at [91, 23] on button "Issues" at bounding box center [90, 19] width 23 height 11
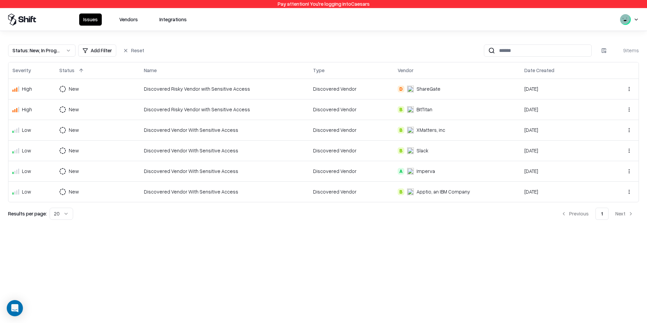
click at [127, 23] on button "Vendors" at bounding box center [128, 19] width 27 height 12
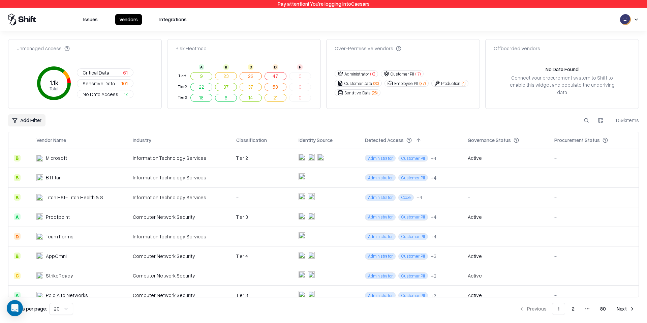
click at [587, 123] on button at bounding box center [586, 120] width 12 height 12
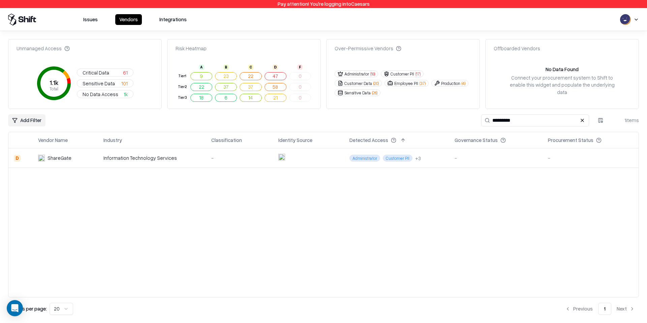
type input "*********"
click at [177, 161] on td "Information Technology Services" at bounding box center [152, 158] width 108 height 20
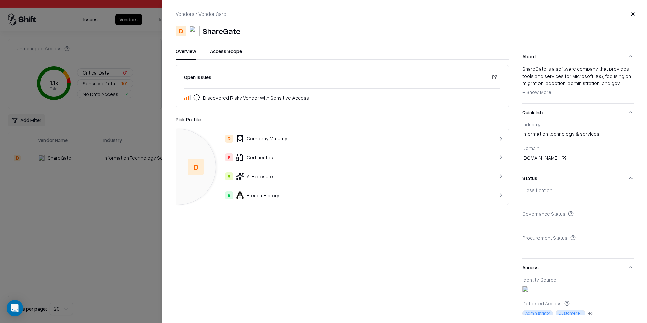
click at [630, 16] on button "Close" at bounding box center [633, 14] width 12 height 12
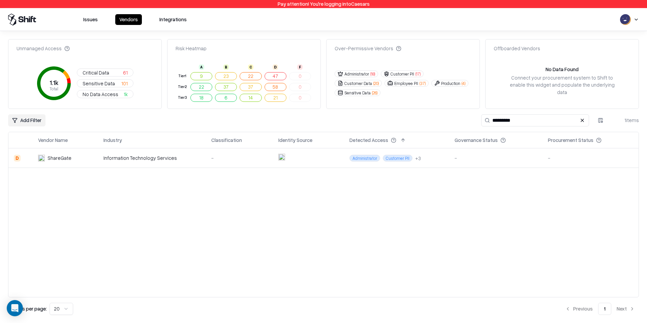
click at [96, 16] on button "Issues" at bounding box center [90, 19] width 23 height 11
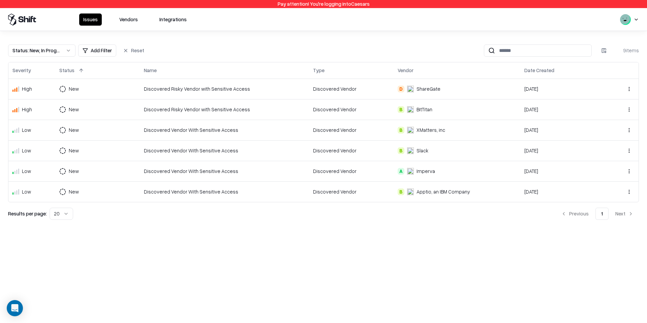
click at [132, 22] on button "Vendors" at bounding box center [128, 19] width 27 height 12
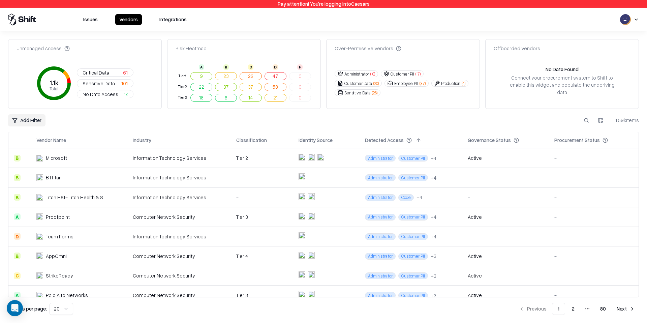
click at [586, 120] on button at bounding box center [586, 120] width 12 height 12
click at [517, 117] on input at bounding box center [535, 120] width 108 height 12
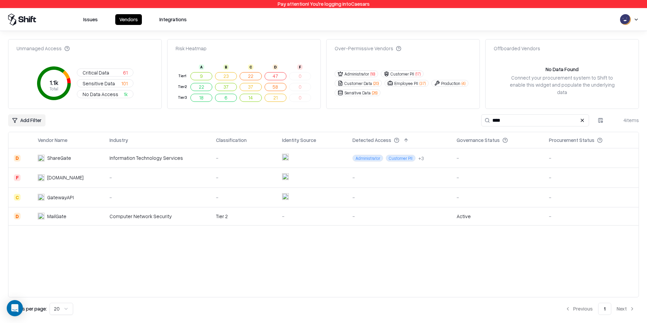
type input "****"
click at [99, 157] on div "ShareGate" at bounding box center [68, 157] width 61 height 7
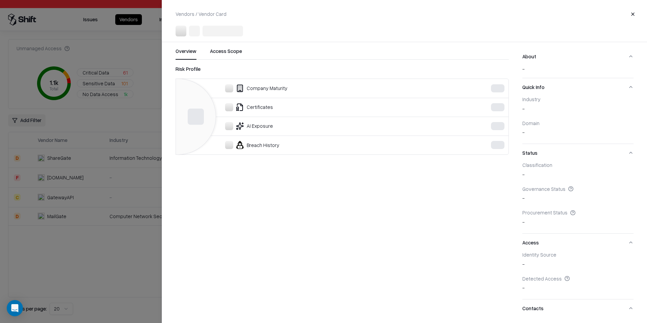
click at [96, 45] on div at bounding box center [323, 161] width 647 height 323
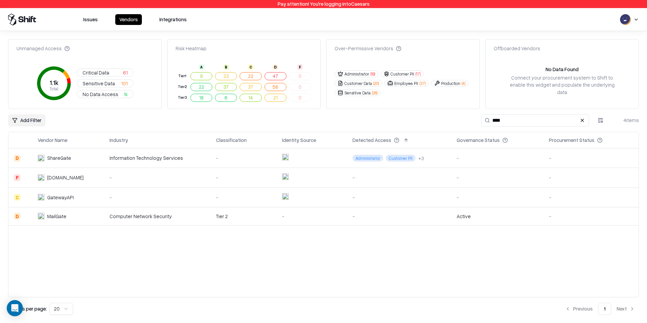
click at [585, 120] on button at bounding box center [582, 120] width 8 height 8
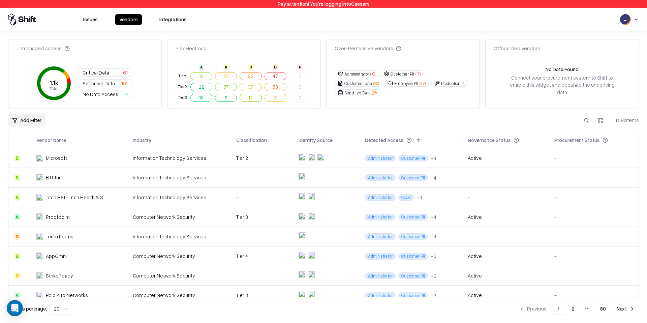
click at [276, 75] on button "47" at bounding box center [276, 76] width 22 height 8
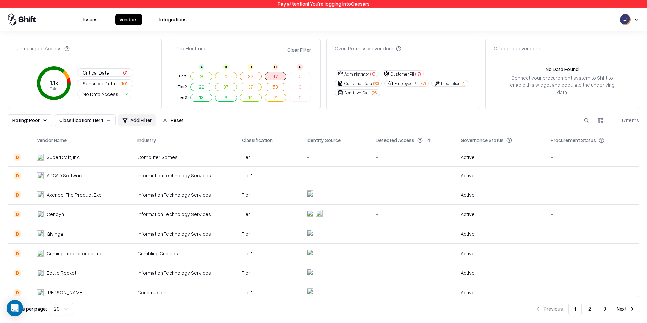
click at [399, 75] on button "Customer PII ( 17 )" at bounding box center [402, 73] width 43 height 7
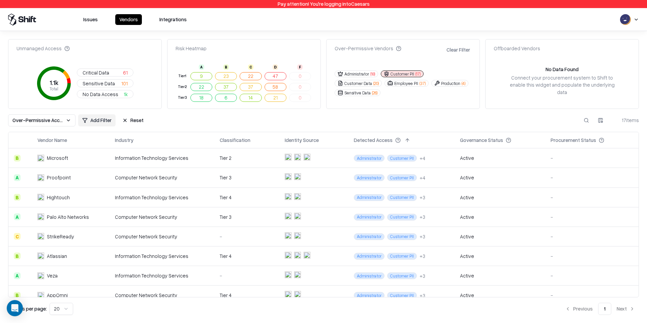
click at [277, 75] on button "47" at bounding box center [276, 76] width 22 height 8
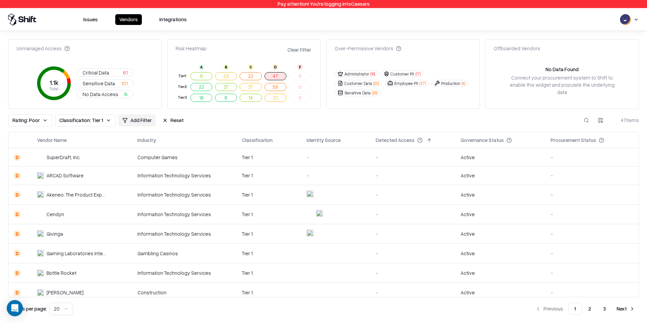
click at [148, 121] on html "Pay attention! You're logging into Caesars Issues Vendors Integrations Unmanage…" at bounding box center [323, 161] width 647 height 323
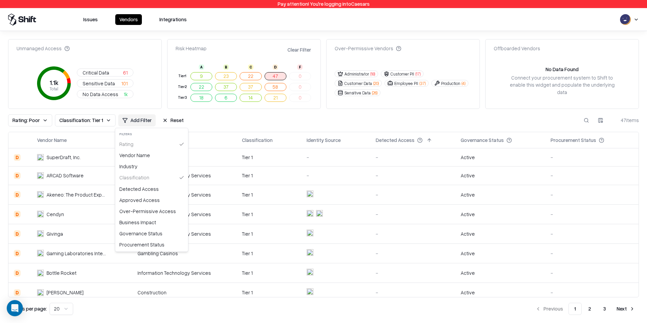
click at [95, 118] on html "Pay attention! You're logging into Caesars Issues Vendors Integrations Unmanage…" at bounding box center [323, 161] width 647 height 323
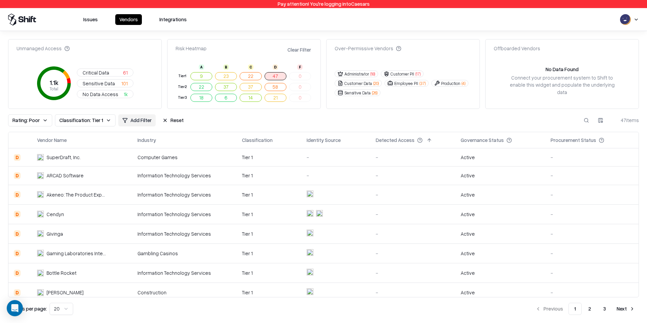
click at [95, 118] on span "Classification: Tier 1" at bounding box center [81, 120] width 44 height 7
click at [35, 117] on html "Pay attention! You're logging into Caesars Issues Vendors Integrations Unmanage…" at bounding box center [323, 161] width 647 height 323
click at [36, 117] on span "Rating: Poor" at bounding box center [25, 120] width 27 height 7
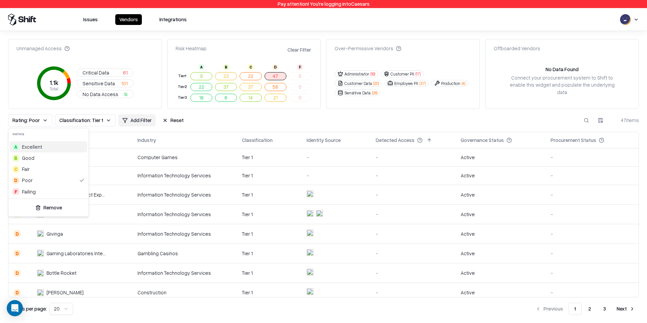
click at [88, 120] on html "Pay attention! You're logging into Caesars Issues Vendors Integrations Unmanage…" at bounding box center [323, 161] width 647 height 323
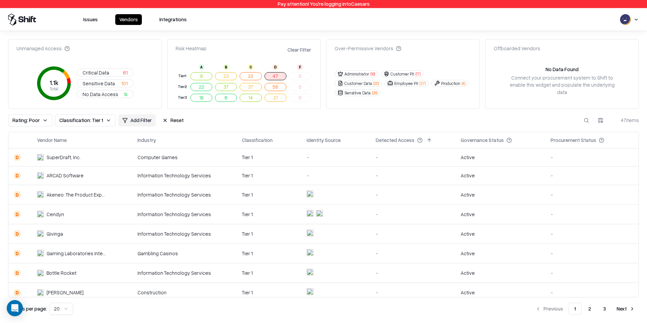
click at [88, 120] on span "Classification: Tier 1" at bounding box center [81, 120] width 44 height 7
click at [146, 118] on html "Pay attention! You're logging into Caesars Issues Vendors Integrations Unmanage…" at bounding box center [323, 161] width 647 height 323
click at [141, 120] on html "Pay attention! You're logging into Caesars Issues Vendors Integrations Unmanage…" at bounding box center [323, 161] width 647 height 323
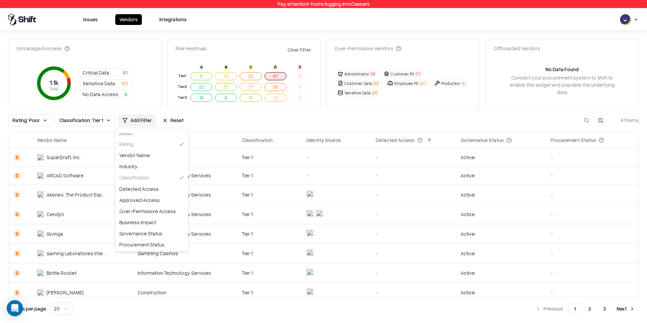
click at [258, 22] on html "Pay attention! You're logging into Caesars Issues Vendors Integrations Unmanage…" at bounding box center [323, 161] width 647 height 323
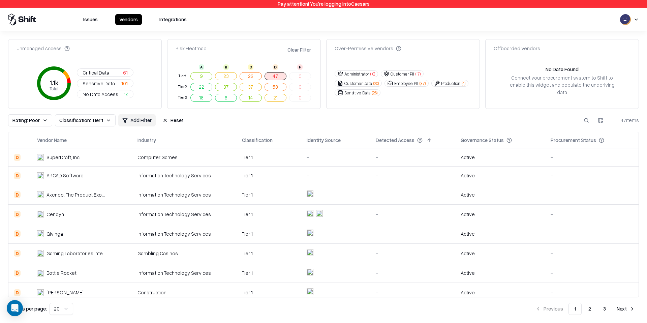
click at [97, 20] on button "Issues" at bounding box center [90, 19] width 23 height 11
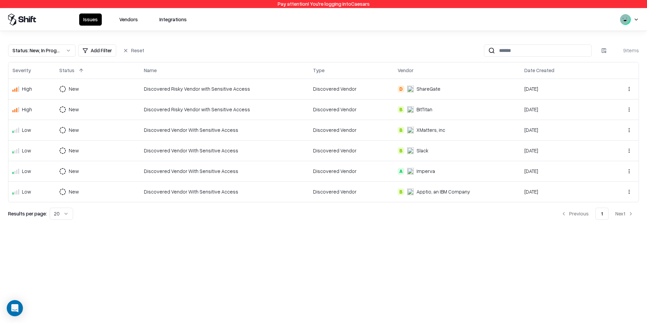
click at [130, 22] on button "Vendors" at bounding box center [128, 19] width 27 height 12
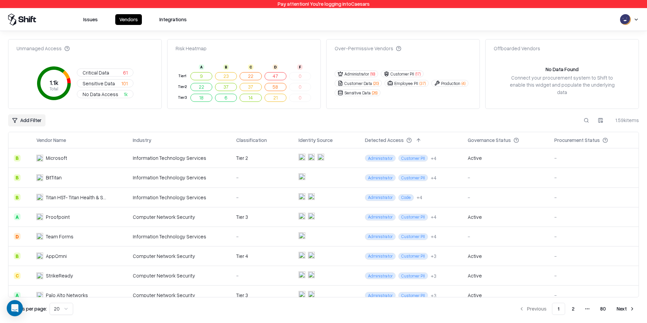
click at [99, 17] on button "Issues" at bounding box center [90, 19] width 23 height 11
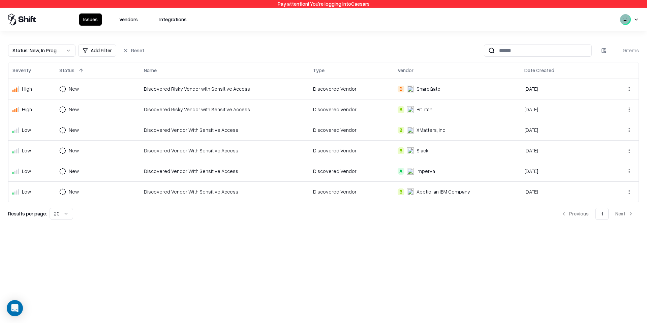
click at [123, 19] on button "Vendors" at bounding box center [128, 19] width 27 height 12
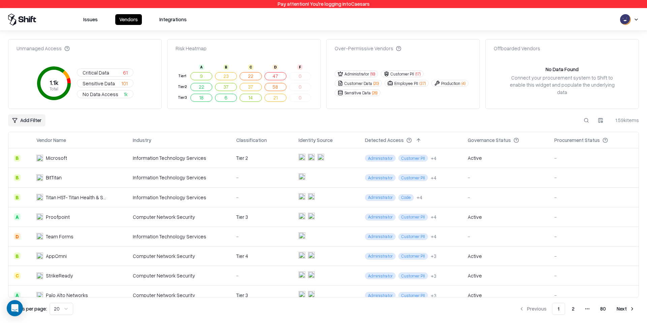
click at [109, 84] on span "Sensitive Data" at bounding box center [99, 83] width 32 height 7
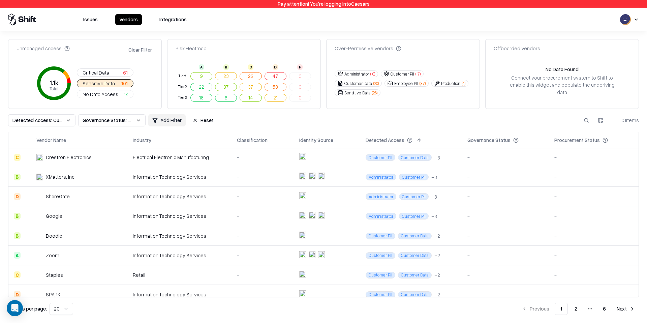
scroll to position [117, 0]
click at [131, 201] on td "Information Technology Services" at bounding box center [179, 198] width 104 height 20
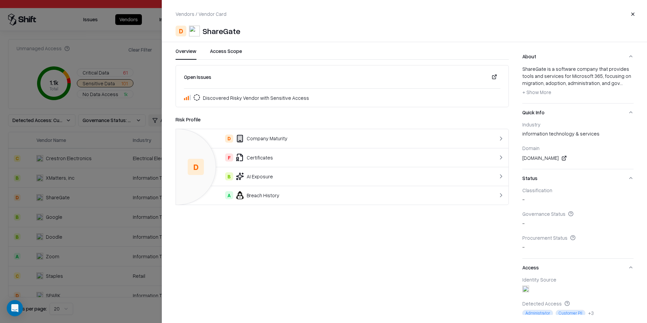
click at [637, 16] on button "Close" at bounding box center [633, 14] width 12 height 12
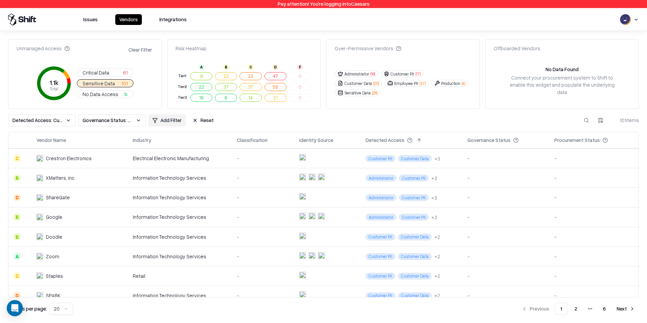
click at [180, 176] on div "Information Technology Services" at bounding box center [179, 177] width 93 height 7
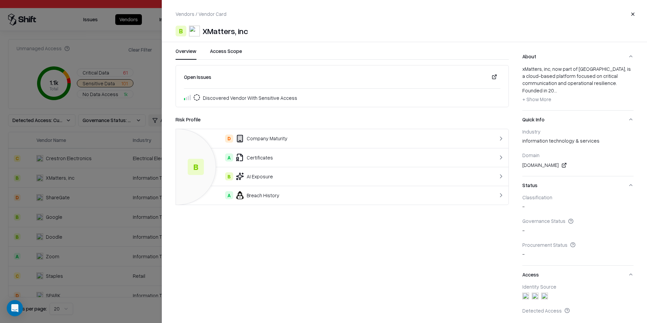
click at [630, 16] on button "Close" at bounding box center [633, 14] width 12 height 12
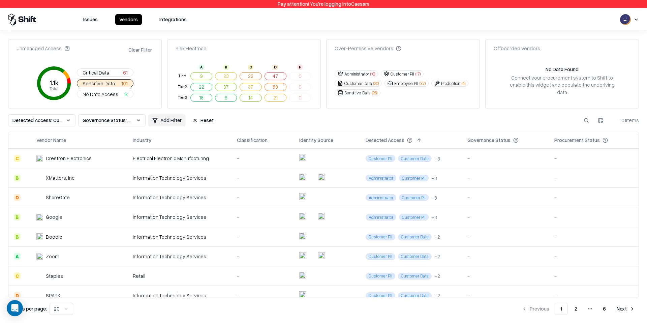
scroll to position [243, 0]
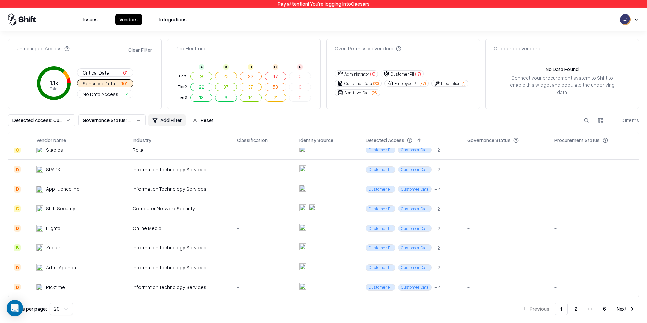
click at [95, 245] on div "Zapier" at bounding box center [71, 247] width 70 height 7
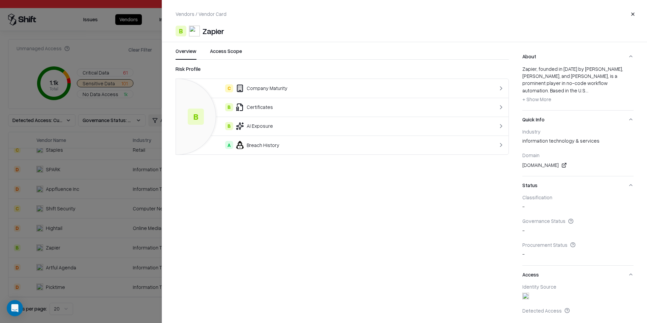
click at [633, 15] on button "Close" at bounding box center [633, 14] width 12 height 12
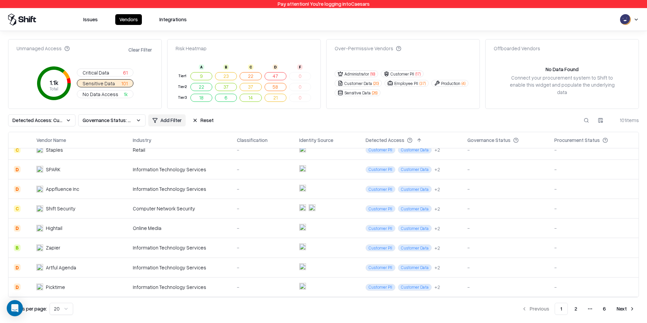
click at [82, 223] on td "Hightail" at bounding box center [79, 228] width 97 height 20
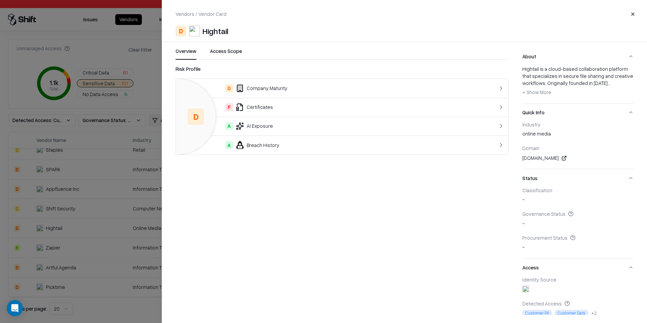
click at [633, 15] on button "Close" at bounding box center [633, 14] width 12 height 12
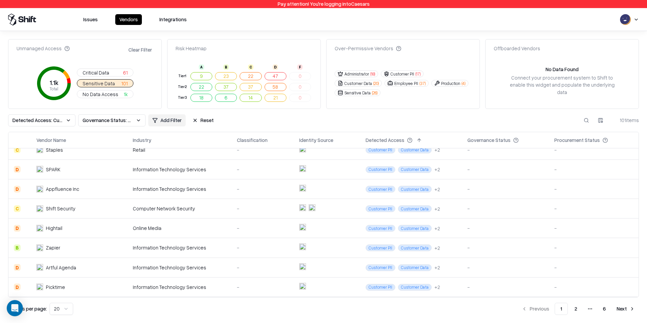
click at [211, 227] on div "Online Media" at bounding box center [179, 227] width 93 height 7
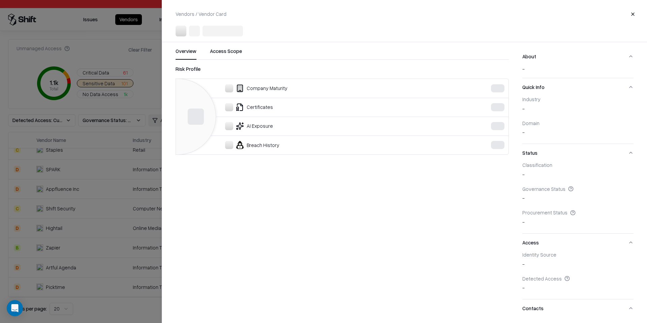
click at [151, 64] on div at bounding box center [323, 161] width 647 height 323
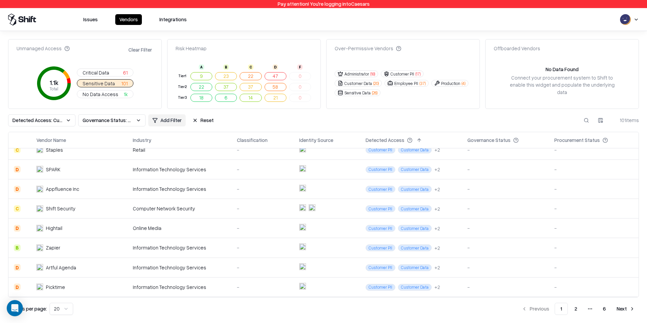
click at [67, 232] on td "Hightail" at bounding box center [79, 228] width 97 height 20
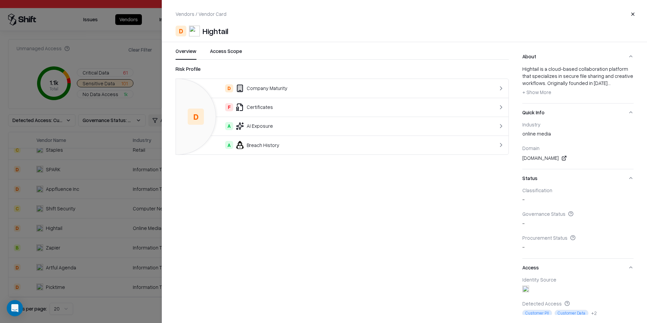
click at [149, 60] on div at bounding box center [323, 161] width 647 height 323
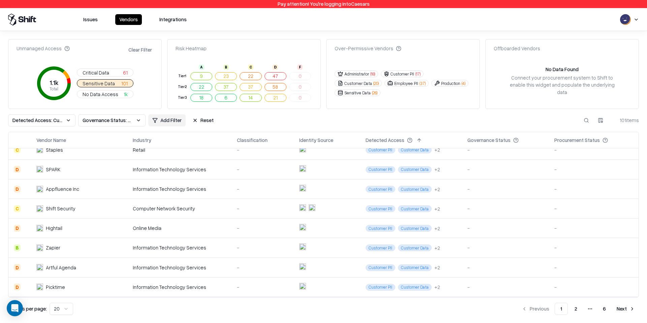
click at [117, 232] on td "Hightail" at bounding box center [79, 228] width 97 height 20
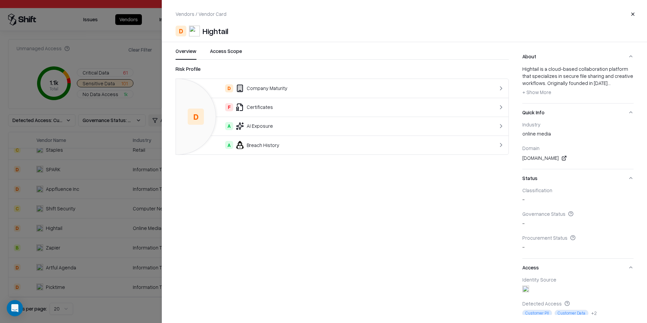
click at [147, 82] on div at bounding box center [323, 161] width 647 height 323
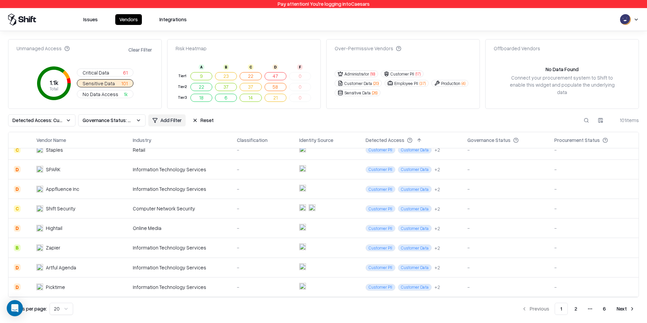
click at [86, 21] on button "Issues" at bounding box center [90, 19] width 23 height 11
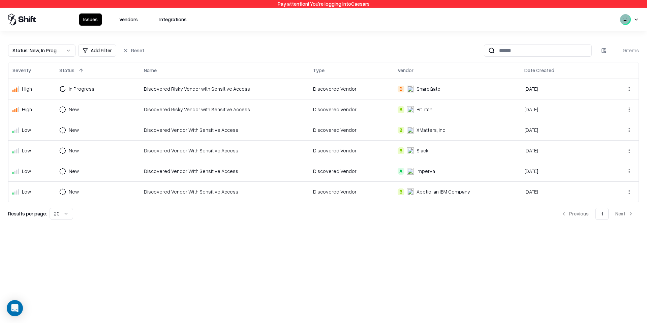
click at [66, 52] on button "Status : New, In Progress" at bounding box center [41, 50] width 67 height 12
click at [58, 138] on button "Remove" at bounding box center [41, 134] width 61 height 12
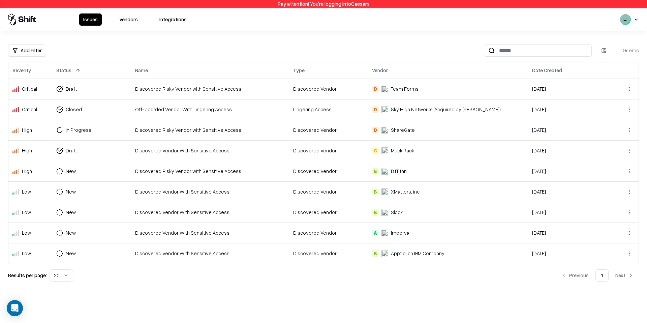
click at [123, 19] on button "Vendors" at bounding box center [128, 19] width 27 height 12
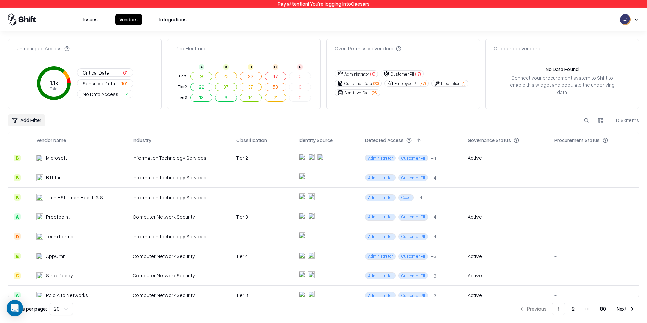
click at [121, 74] on button "Critical Data 61" at bounding box center [105, 72] width 57 height 8
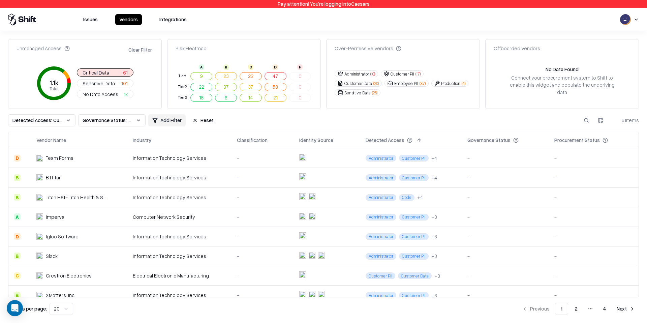
click at [87, 24] on button "Issues" at bounding box center [90, 19] width 23 height 11
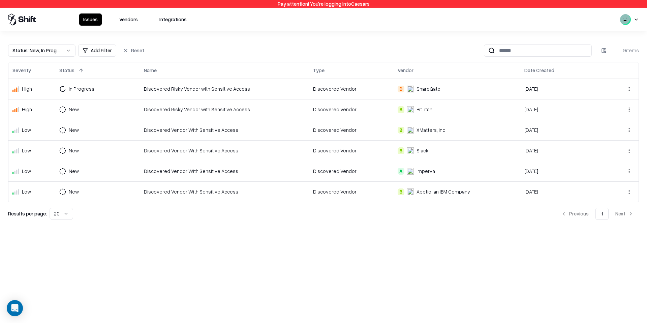
click at [66, 54] on button "Status : New, In Progress" at bounding box center [41, 50] width 67 height 12
click at [57, 135] on button "Remove" at bounding box center [41, 134] width 61 height 12
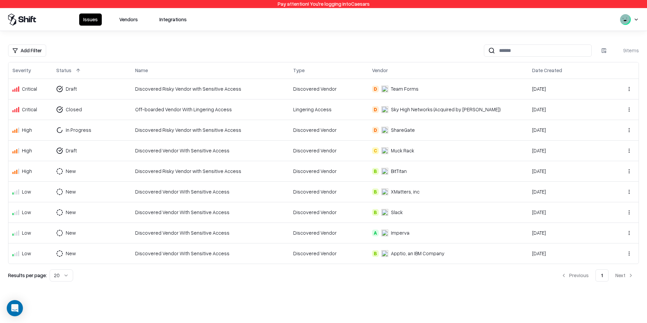
click at [127, 22] on button "Vendors" at bounding box center [128, 19] width 27 height 12
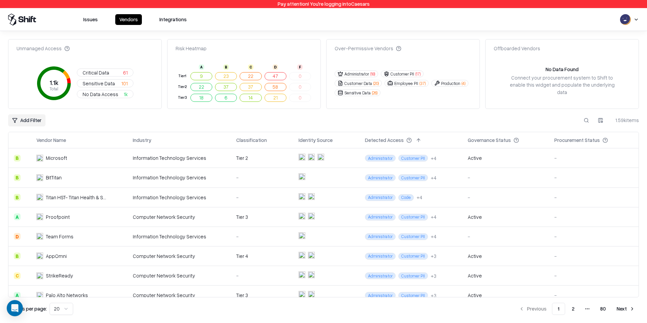
click at [89, 24] on button "Issues" at bounding box center [90, 19] width 23 height 11
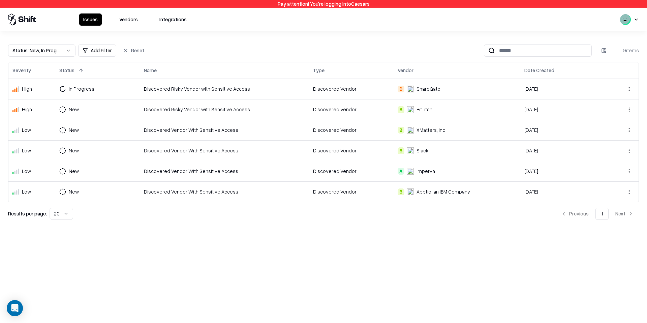
click at [52, 50] on div "Status : New, In Progress" at bounding box center [36, 50] width 48 height 7
click at [57, 129] on button "Remove" at bounding box center [41, 134] width 61 height 12
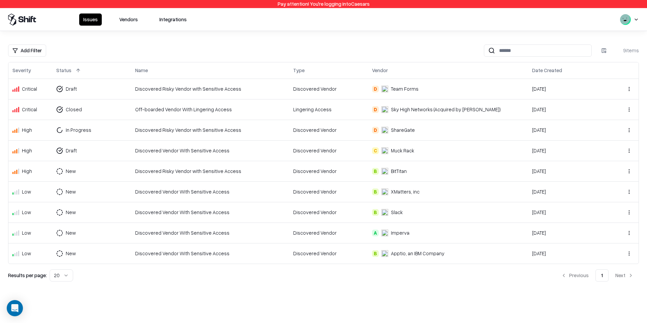
click at [43, 50] on html "Pay attention! You're logging into Caesars Issues Vendors Integrations Add Filt…" at bounding box center [323, 161] width 647 height 323
click at [35, 89] on div "Status" at bounding box center [46, 88] width 72 height 13
click at [49, 89] on div "In Progress" at bounding box center [42, 89] width 64 height 13
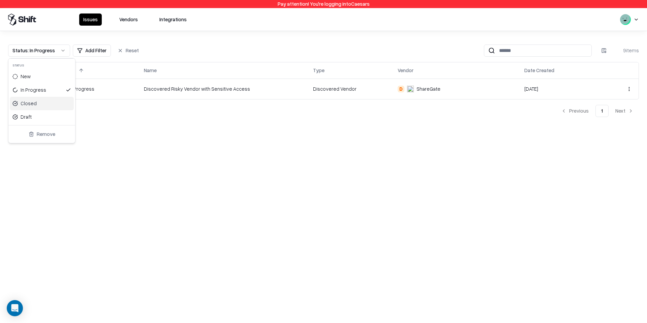
click at [46, 106] on div "Closed" at bounding box center [42, 103] width 64 height 13
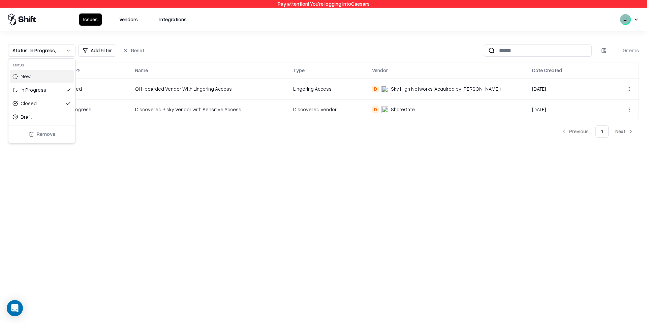
click at [46, 80] on div "New" at bounding box center [42, 76] width 64 height 13
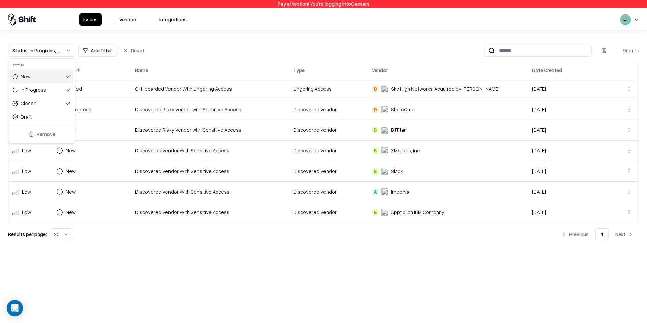
click at [190, 38] on html "Pay attention! You're logging into Caesars Issues Vendors Integrations Status :…" at bounding box center [323, 161] width 647 height 323
click at [138, 19] on button "Vendors" at bounding box center [128, 19] width 27 height 12
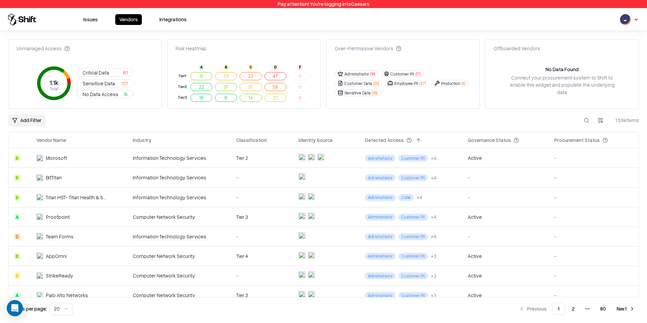
click at [117, 84] on button "Sensitive Data 101" at bounding box center [105, 83] width 57 height 8
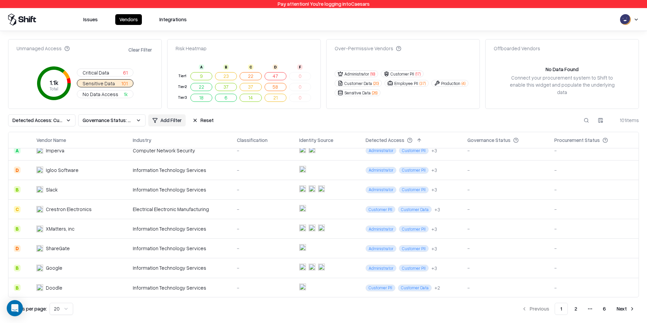
scroll to position [71, 0]
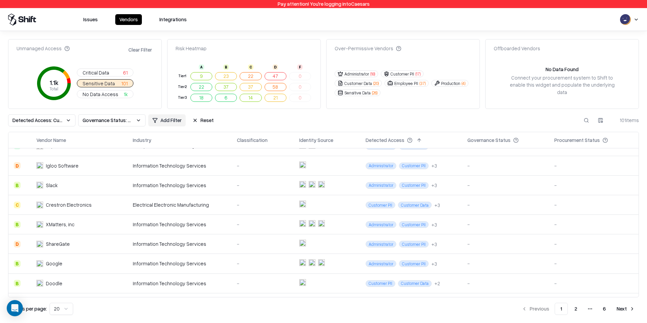
click at [123, 244] on td "ShareGate" at bounding box center [79, 244] width 97 height 20
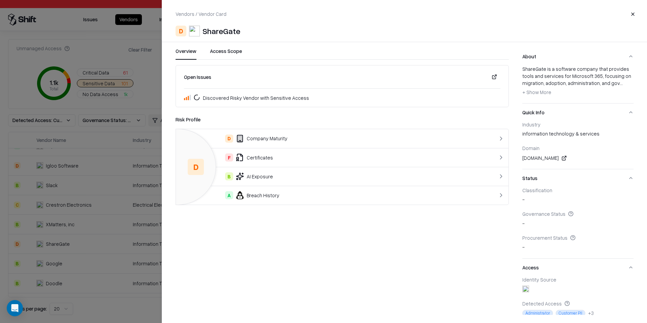
click at [150, 74] on div at bounding box center [323, 161] width 647 height 323
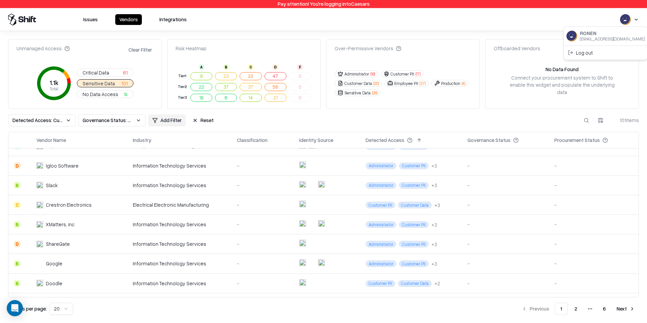
click at [637, 18] on html "Pay attention! You're logging into Caesars Issues Vendors Integrations Unmanage…" at bounding box center [323, 161] width 647 height 323
click at [589, 55] on div "Log out" at bounding box center [605, 52] width 81 height 11
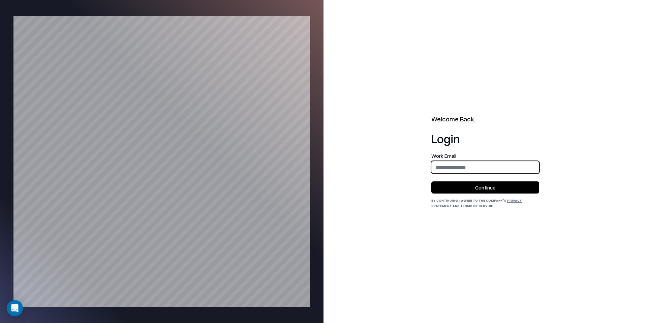
click at [447, 167] on input "email" at bounding box center [485, 167] width 107 height 12
type input "**********"
click at [496, 186] on button "Continue" at bounding box center [485, 187] width 108 height 12
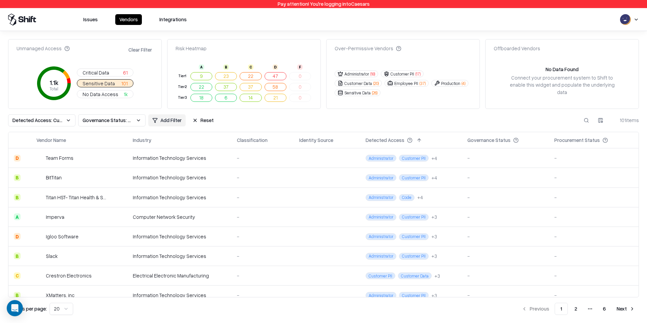
click at [89, 22] on button "Issues" at bounding box center [90, 19] width 23 height 11
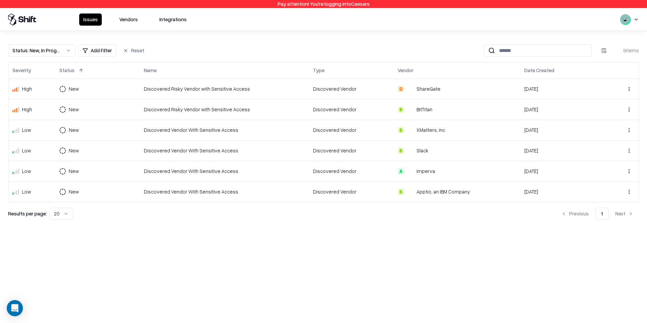
click at [193, 89] on div "Discovered Risky Vendor with Sensitive Access" at bounding box center [224, 88] width 161 height 7
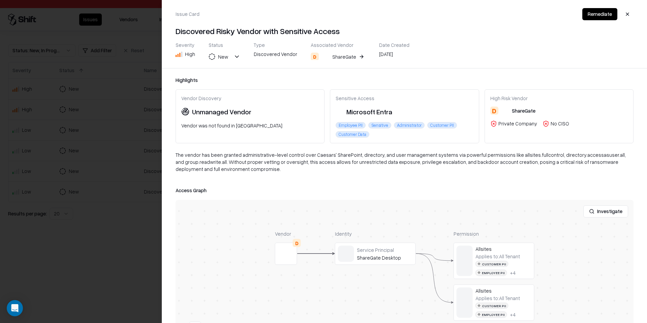
click at [235, 56] on button "New" at bounding box center [225, 57] width 32 height 12
click at [455, 36] on h4 "Discovered Risky Vendor with Sensitive Access" at bounding box center [405, 31] width 458 height 11
click at [623, 12] on button "button" at bounding box center [627, 14] width 12 height 12
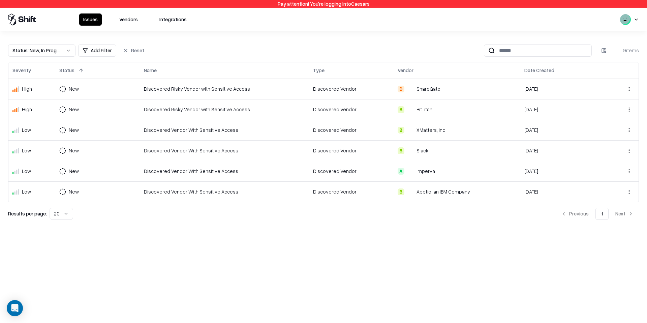
click at [194, 83] on td "Discovered Risky Vendor with Sensitive Access" at bounding box center [224, 89] width 169 height 21
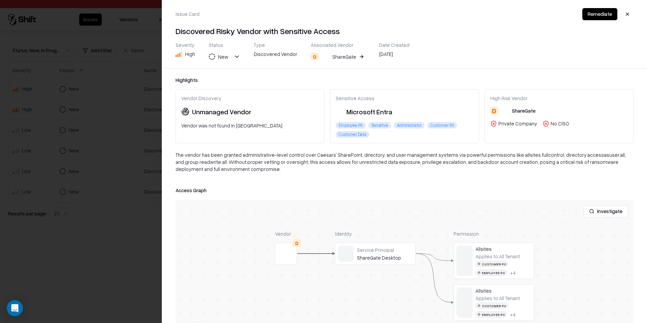
click at [114, 53] on div at bounding box center [323, 161] width 647 height 323
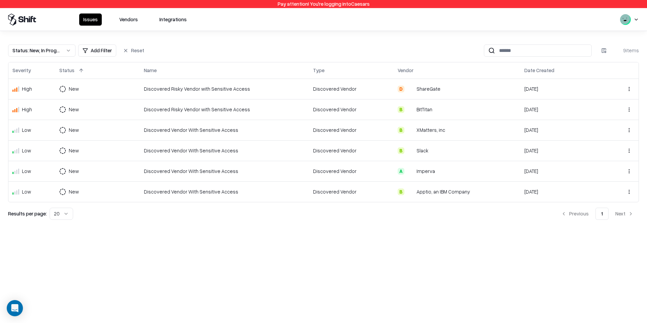
click at [68, 50] on button "Status : New, In Progress" at bounding box center [41, 50] width 67 height 12
click at [56, 130] on button "Remove" at bounding box center [41, 134] width 61 height 12
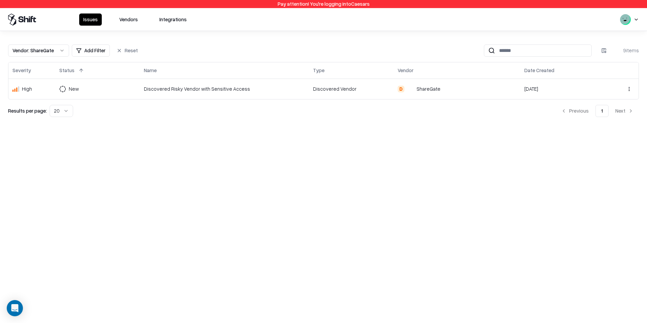
click at [230, 92] on div "Discovered Risky Vendor with Sensitive Access" at bounding box center [224, 88] width 161 height 7
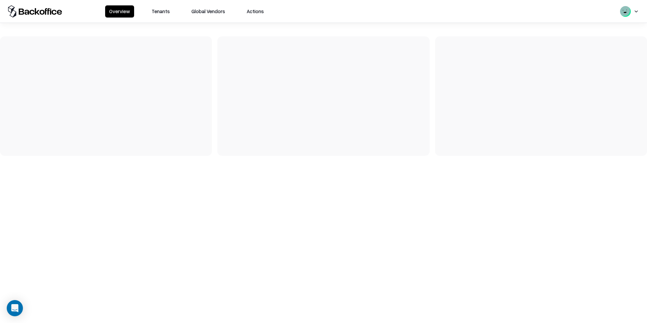
click at [159, 11] on button "Tenants" at bounding box center [161, 11] width 26 height 12
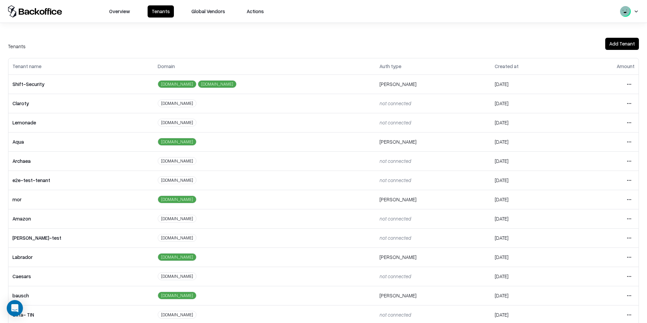
click at [629, 276] on html "Overview Tenants Global Vendors Actions Tenants Add Tenant Tenant name Domain A…" at bounding box center [323, 161] width 647 height 323
click at [590, 248] on div "Login to tenant" at bounding box center [600, 247] width 73 height 13
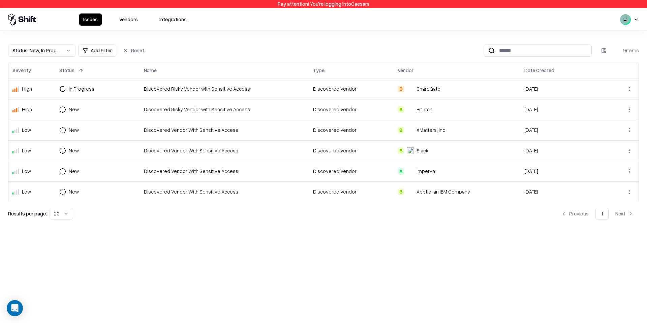
click at [132, 22] on button "Vendors" at bounding box center [128, 19] width 27 height 12
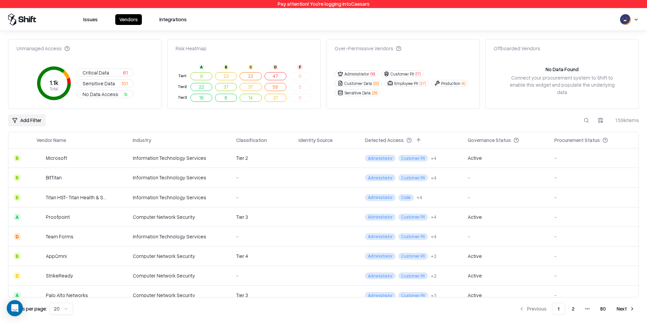
click at [93, 18] on button "Issues" at bounding box center [90, 19] width 23 height 11
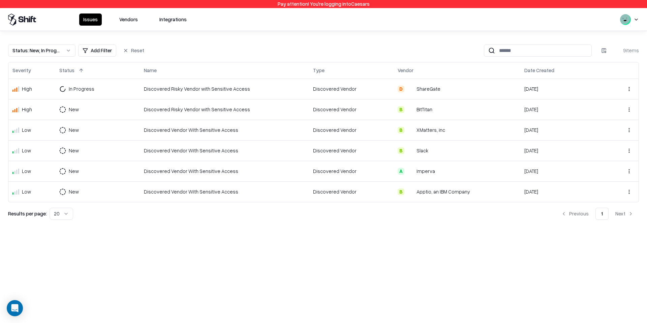
click at [126, 20] on button "Vendors" at bounding box center [128, 19] width 27 height 12
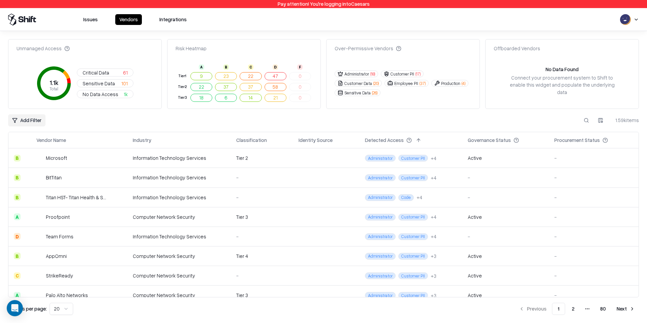
click at [103, 83] on span "Sensitive Data" at bounding box center [99, 83] width 32 height 7
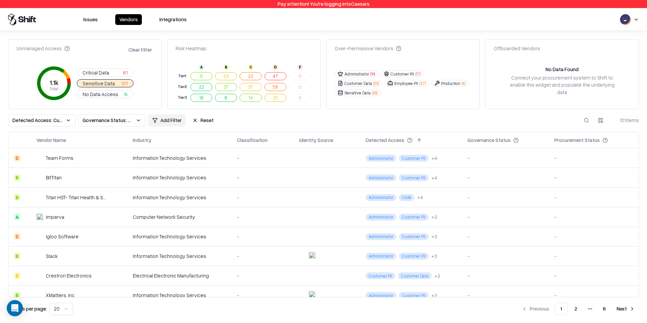
click at [198, 119] on button "Reset" at bounding box center [202, 120] width 29 height 12
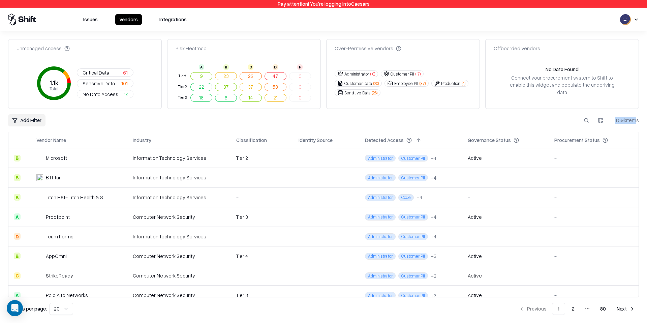
drag, startPoint x: 617, startPoint y: 121, endPoint x: 633, endPoint y: 121, distance: 15.8
click at [633, 121] on div "1.59k items" at bounding box center [625, 120] width 27 height 7
click at [104, 85] on span "Sensitive Data" at bounding box center [99, 83] width 32 height 7
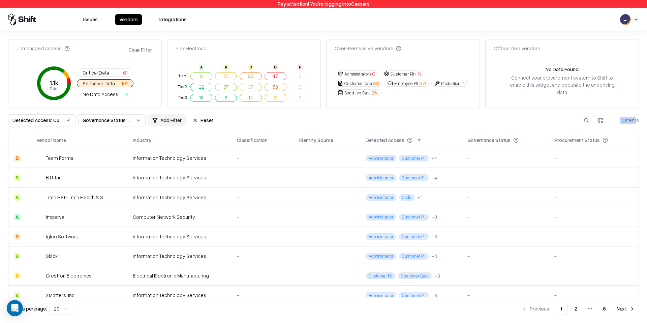
click at [106, 96] on span "No Data Access" at bounding box center [101, 94] width 36 height 7
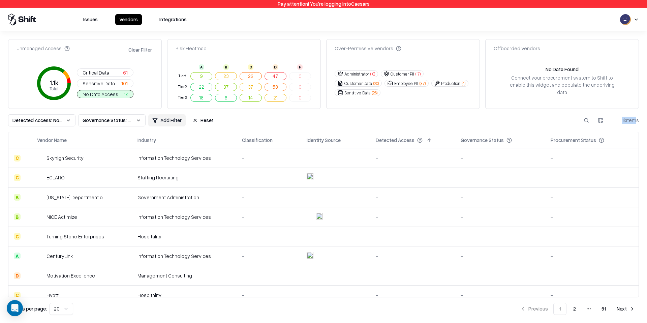
click at [198, 119] on button "Reset" at bounding box center [202, 120] width 29 height 12
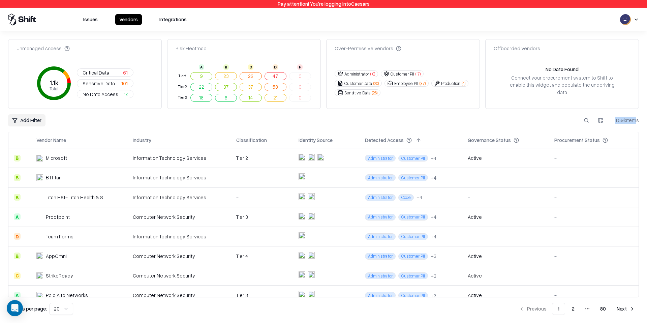
click at [123, 73] on span "61" at bounding box center [125, 72] width 5 height 7
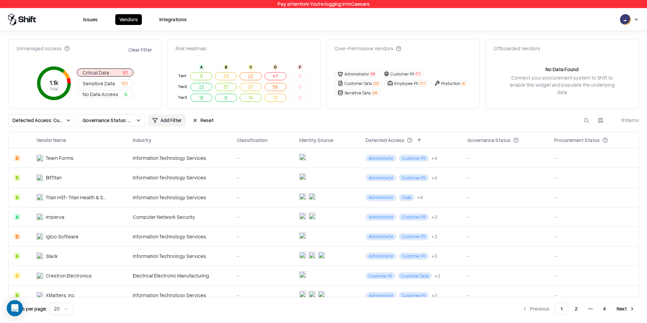
click at [136, 172] on td "Information Technology Services" at bounding box center [179, 178] width 104 height 20
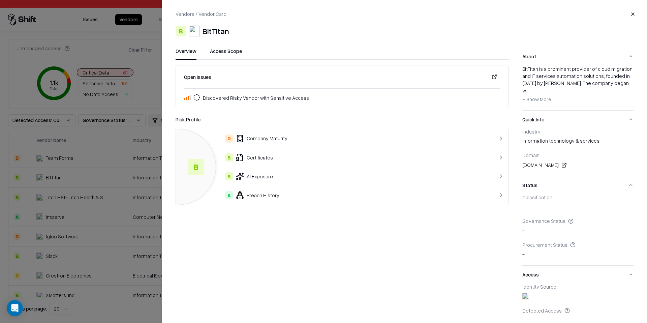
click at [236, 54] on button "Access Scope" at bounding box center [226, 54] width 32 height 12
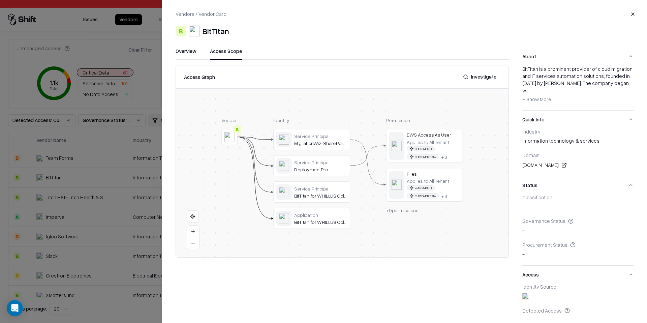
click at [0, 0] on div at bounding box center [0, 0] width 0 height 0
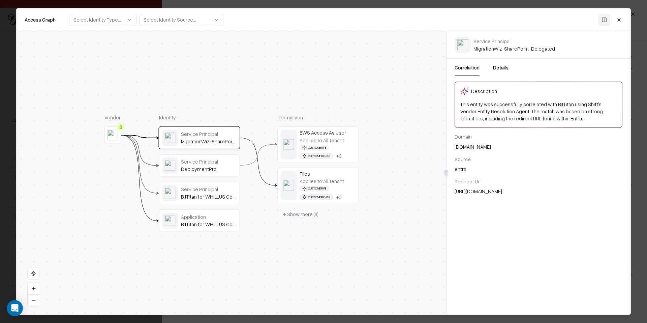
click at [317, 141] on div "Applies to: All Tenant" at bounding box center [322, 140] width 44 height 6
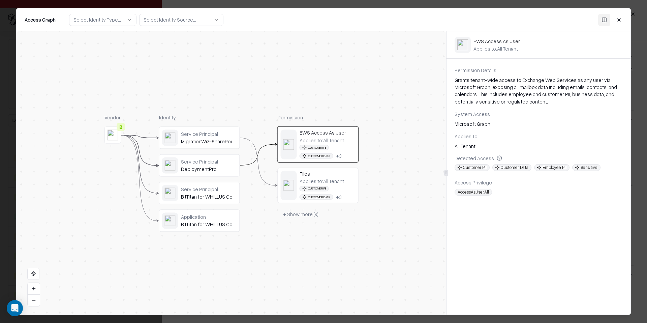
click at [287, 214] on button "+ Show more ( 9 )" at bounding box center [301, 214] width 46 height 12
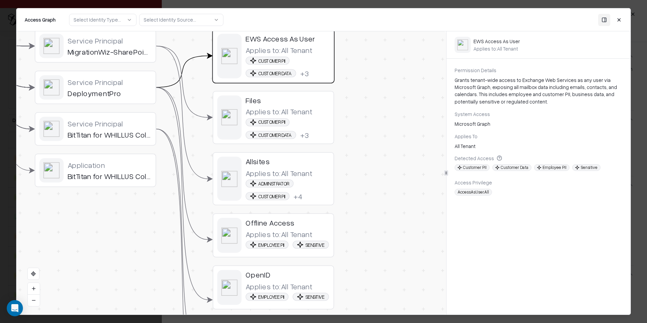
drag, startPoint x: 413, startPoint y: 106, endPoint x: 404, endPoint y: 41, distance: 65.3
click at [404, 41] on div "Vendor B Identity Service Principal MigrationWiz-SharePoint-Delegated Service P…" at bounding box center [232, 172] width 430 height 283
click at [405, 99] on div "Vendor B Identity Service Principal MigrationWiz-SharePoint-Delegated Service P…" at bounding box center [232, 172] width 430 height 283
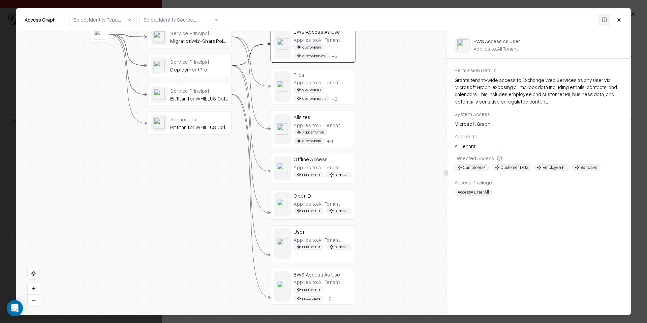
drag, startPoint x: 405, startPoint y: 99, endPoint x: 405, endPoint y: 73, distance: 26.0
click at [405, 73] on div "Vendor B Identity Service Principal MigrationWiz-SharePoint-Delegated Service P…" at bounding box center [232, 172] width 430 height 283
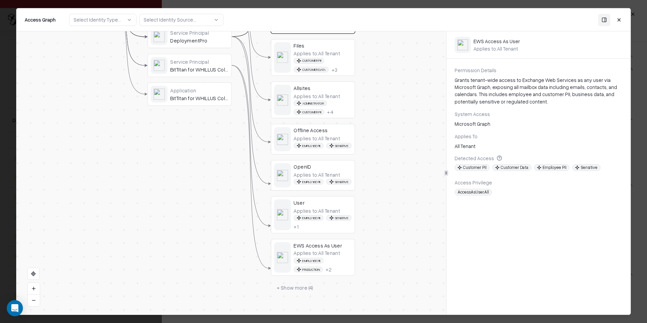
drag, startPoint x: 402, startPoint y: 118, endPoint x: 402, endPoint y: 89, distance: 28.3
click at [402, 89] on div "Vendor B Identity Service Principal MigrationWiz-SharePoint-Delegated Service P…" at bounding box center [232, 172] width 430 height 283
click at [301, 294] on button "+ Show more ( 4 )" at bounding box center [295, 287] width 48 height 12
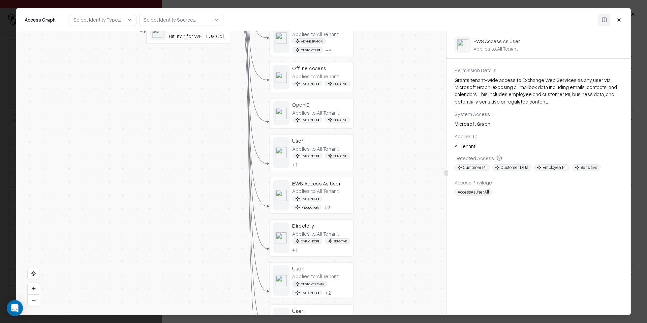
drag, startPoint x: 400, startPoint y: 256, endPoint x: 399, endPoint y: 193, distance: 62.4
click at [399, 193] on div "Vendor B Identity Service Principal MigrationWiz-SharePoint-Delegated Service P…" at bounding box center [232, 172] width 430 height 283
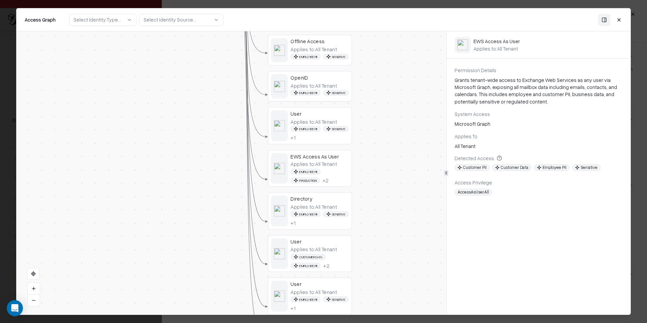
drag, startPoint x: 399, startPoint y: 193, endPoint x: 397, endPoint y: 164, distance: 29.4
click at [397, 164] on div "Vendor B Identity Service Principal MigrationWiz-SharePoint-Delegated Service P…" at bounding box center [232, 172] width 430 height 283
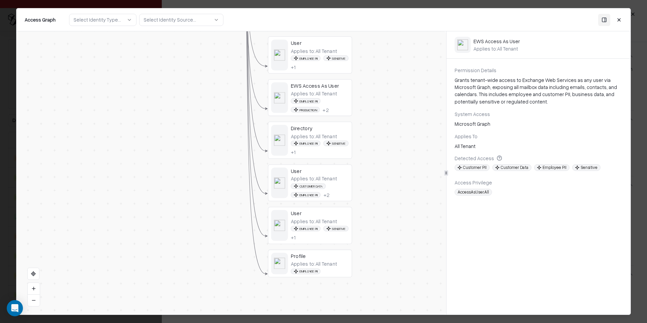
drag, startPoint x: 394, startPoint y: 225, endPoint x: 397, endPoint y: 169, distance: 56.1
click at [398, 169] on div "Vendor B Identity Service Principal MigrationWiz-SharePoint-Delegated Service P…" at bounding box center [232, 172] width 430 height 283
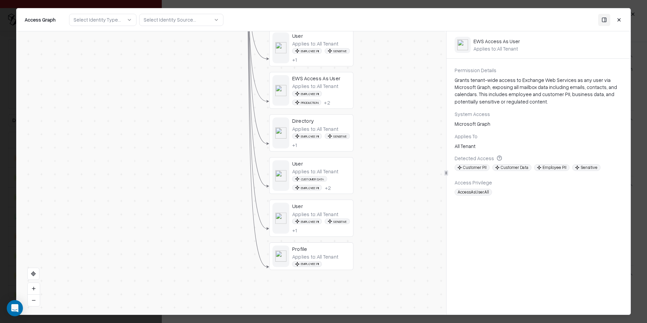
drag, startPoint x: 397, startPoint y: 171, endPoint x: 400, endPoint y: 212, distance: 40.9
click at [400, 212] on div "Vendor B Identity Service Principal MigrationWiz-SharePoint-Delegated Service P…" at bounding box center [232, 172] width 430 height 283
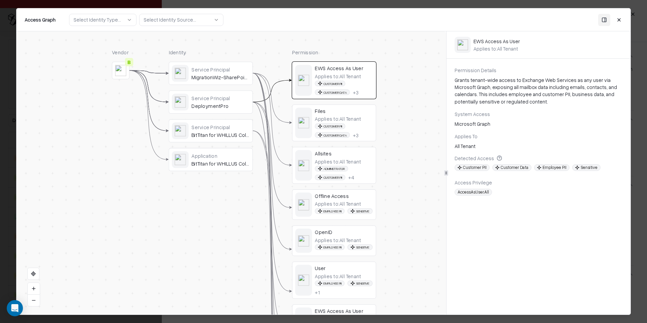
drag, startPoint x: 400, startPoint y: 212, endPoint x: 395, endPoint y: 249, distance: 37.5
click at [395, 248] on div "Vendor B Identity Service Principal MigrationWiz-SharePoint-Delegated Service P…" at bounding box center [232, 172] width 430 height 283
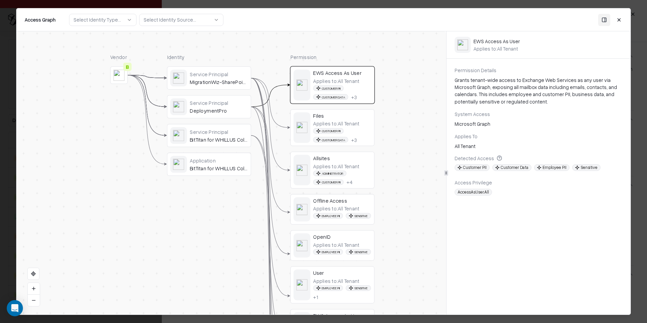
click at [206, 16] on button "Select Identity Source..." at bounding box center [181, 19] width 84 height 12
click at [260, 25] on div "Access Graph Select Identity Type... Select Identity Source... Close" at bounding box center [324, 19] width 598 height 12
click at [331, 207] on div "Applies to: All Tenant" at bounding box center [336, 208] width 46 height 6
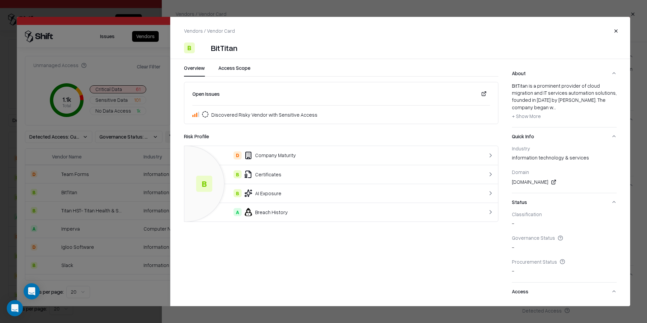
click at [617, 31] on div "B BitTitan" at bounding box center [405, 31] width 458 height 11
click at [615, 32] on div "B BitTitan" at bounding box center [405, 31] width 458 height 11
click at [130, 34] on div at bounding box center [323, 161] width 647 height 323
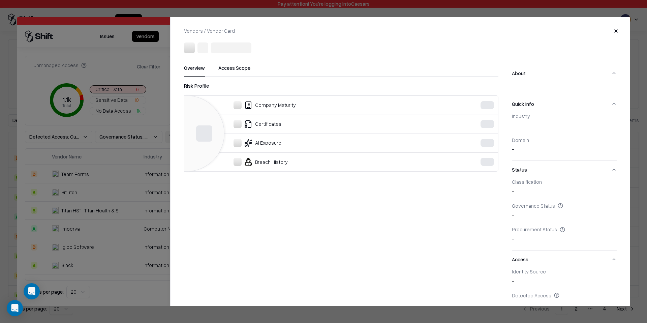
click at [124, 22] on div at bounding box center [323, 161] width 613 height 289
